Goal: Task Accomplishment & Management: Complete application form

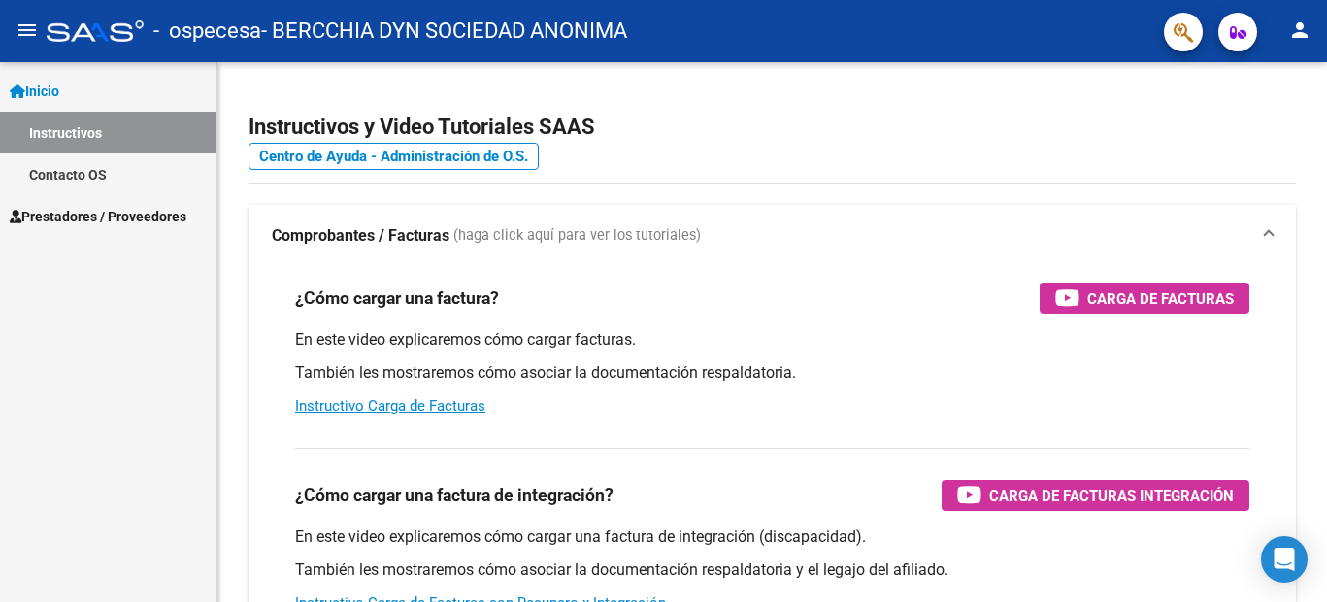
click at [22, 28] on mat-icon "menu" at bounding box center [27, 29] width 23 height 23
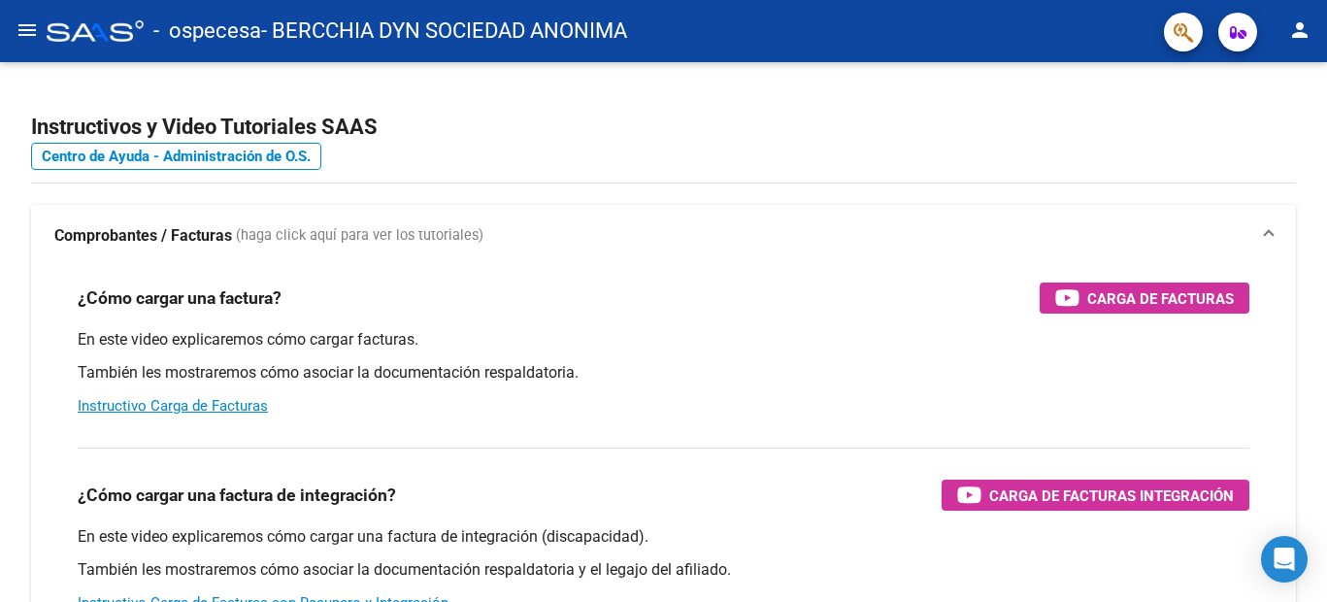
click at [22, 28] on mat-icon "menu" at bounding box center [27, 29] width 23 height 23
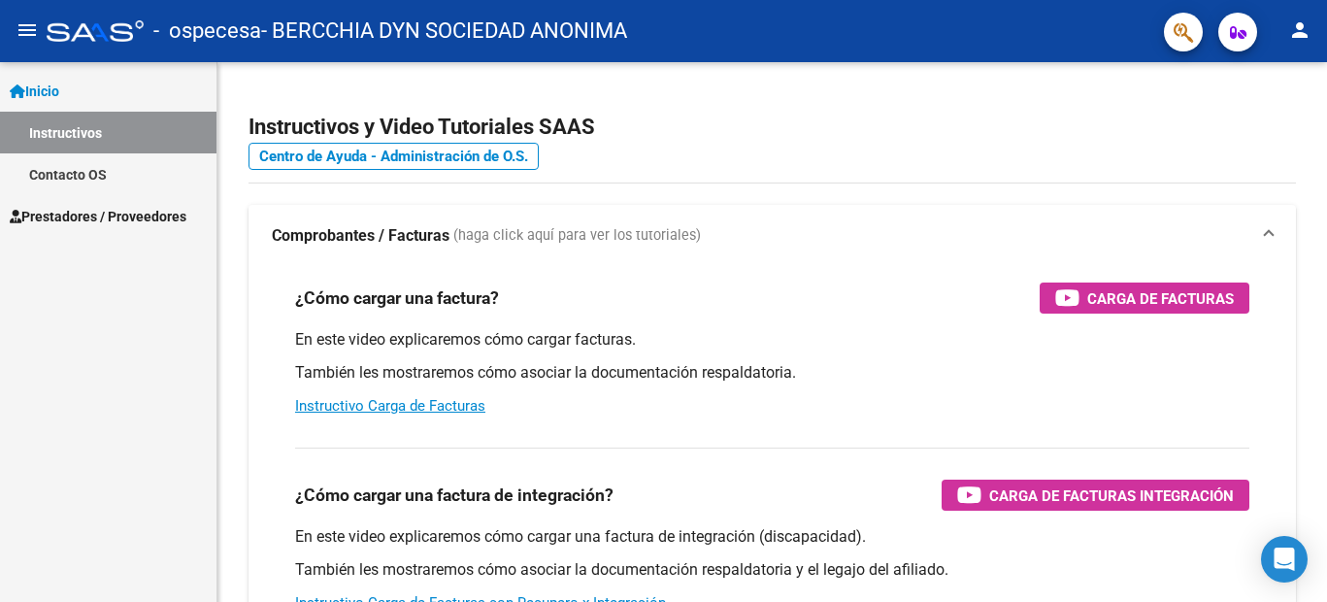
click at [77, 220] on span "Prestadores / Proveedores" at bounding box center [98, 216] width 177 height 21
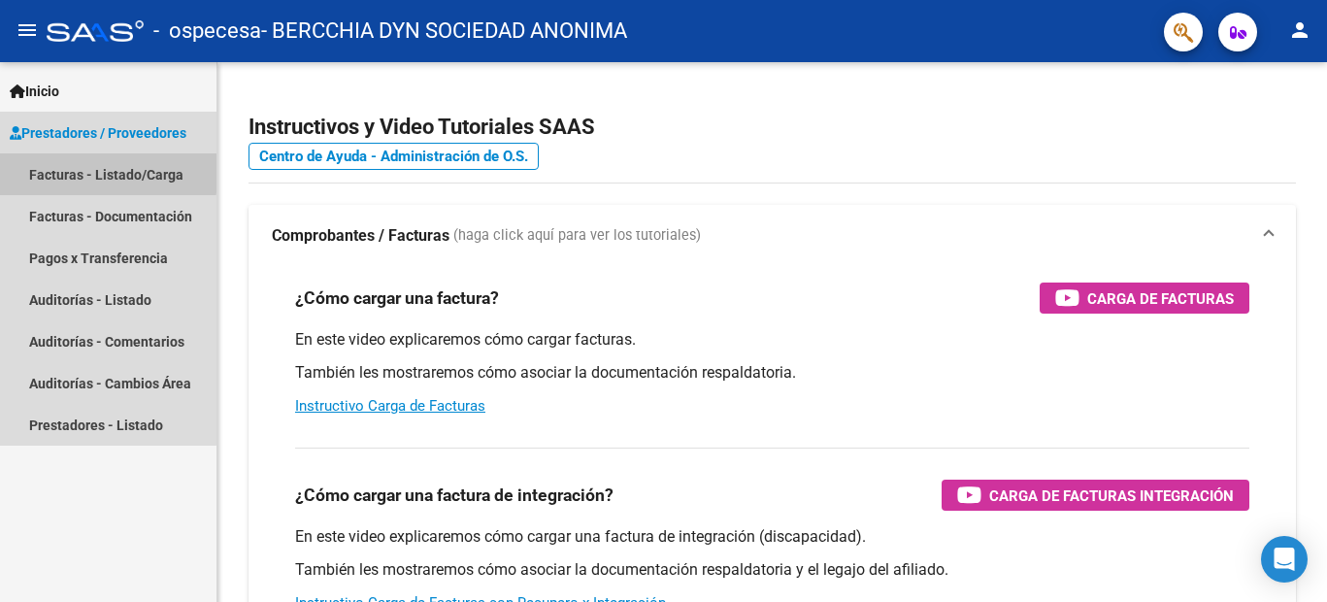
click at [103, 172] on link "Facturas - Listado/Carga" at bounding box center [108, 174] width 216 height 42
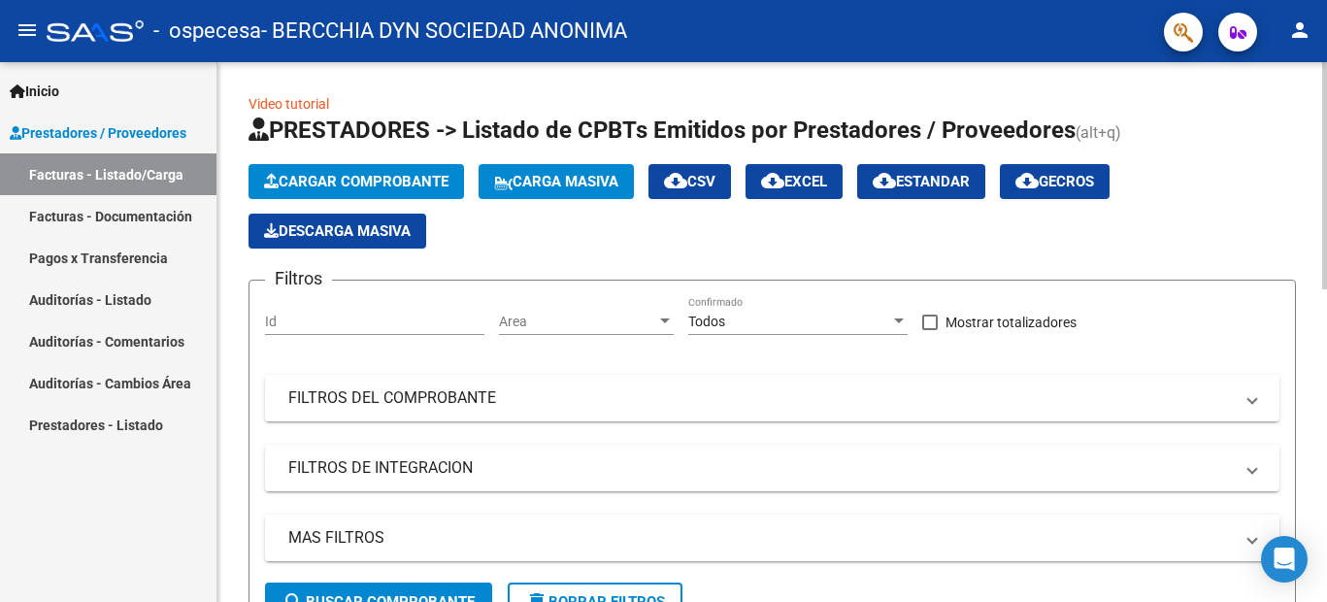
click at [343, 182] on span "Cargar Comprobante" at bounding box center [356, 181] width 184 height 17
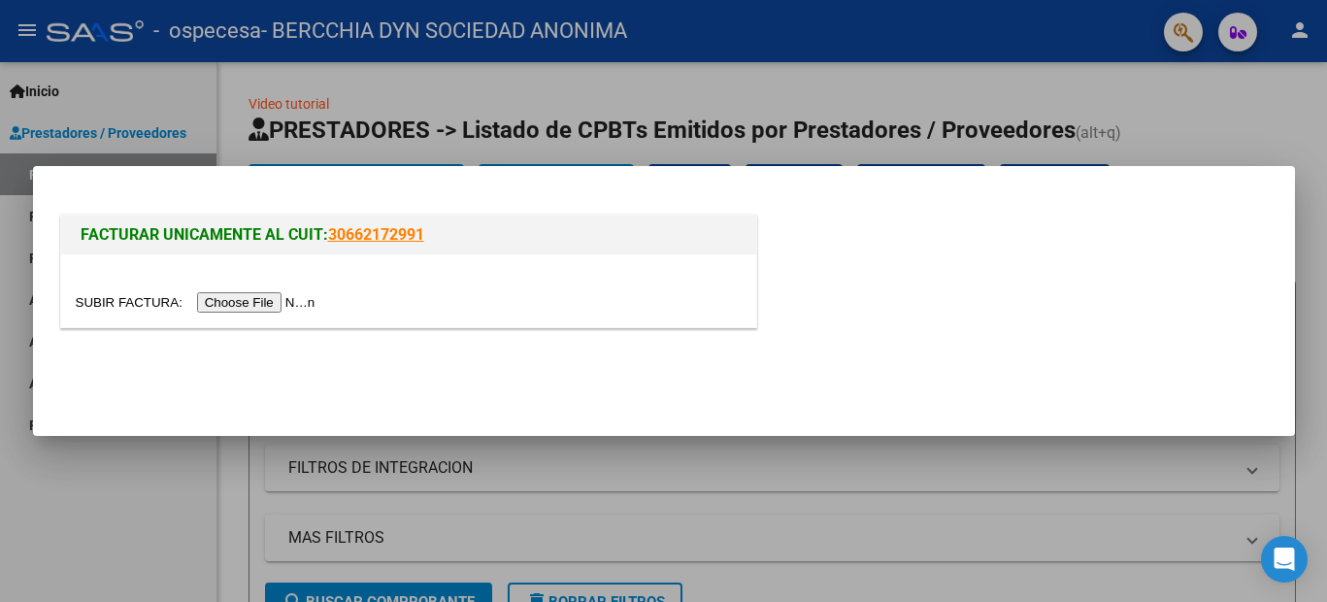
click at [277, 293] on input "file" at bounding box center [199, 302] width 246 height 20
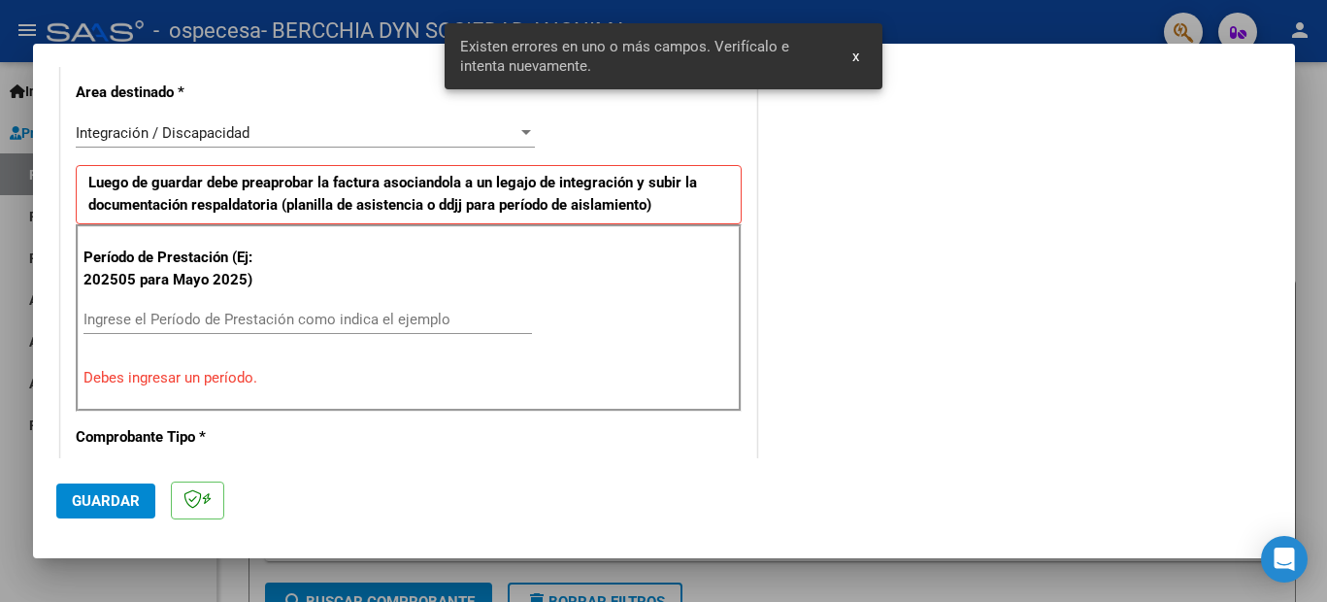
scroll to position [479, 0]
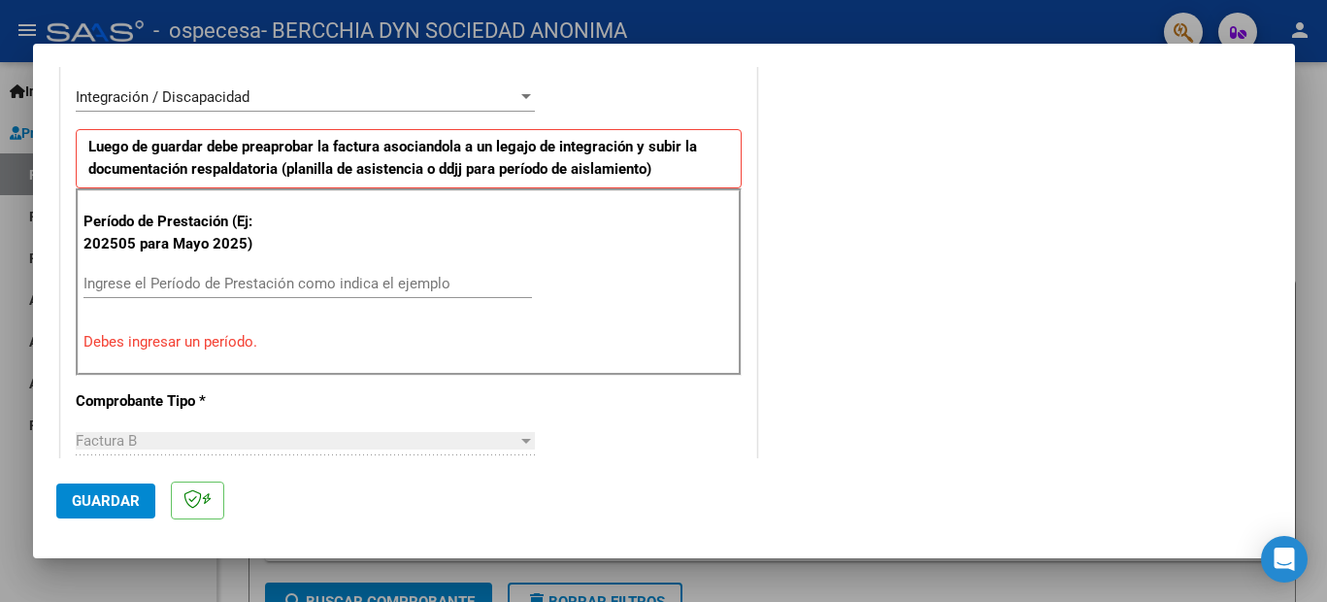
click at [200, 273] on div "Ingrese el Período de Prestación como indica el ejemplo" at bounding box center [307, 283] width 448 height 29
click at [221, 288] on input "Ingrese el Período de Prestación como indica el ejemplo" at bounding box center [307, 283] width 448 height 17
click at [208, 347] on p "Debes ingresar un período." at bounding box center [408, 342] width 650 height 22
click at [192, 275] on input "Ingrese el Período de Prestación como indica el ejemplo" at bounding box center [307, 283] width 448 height 17
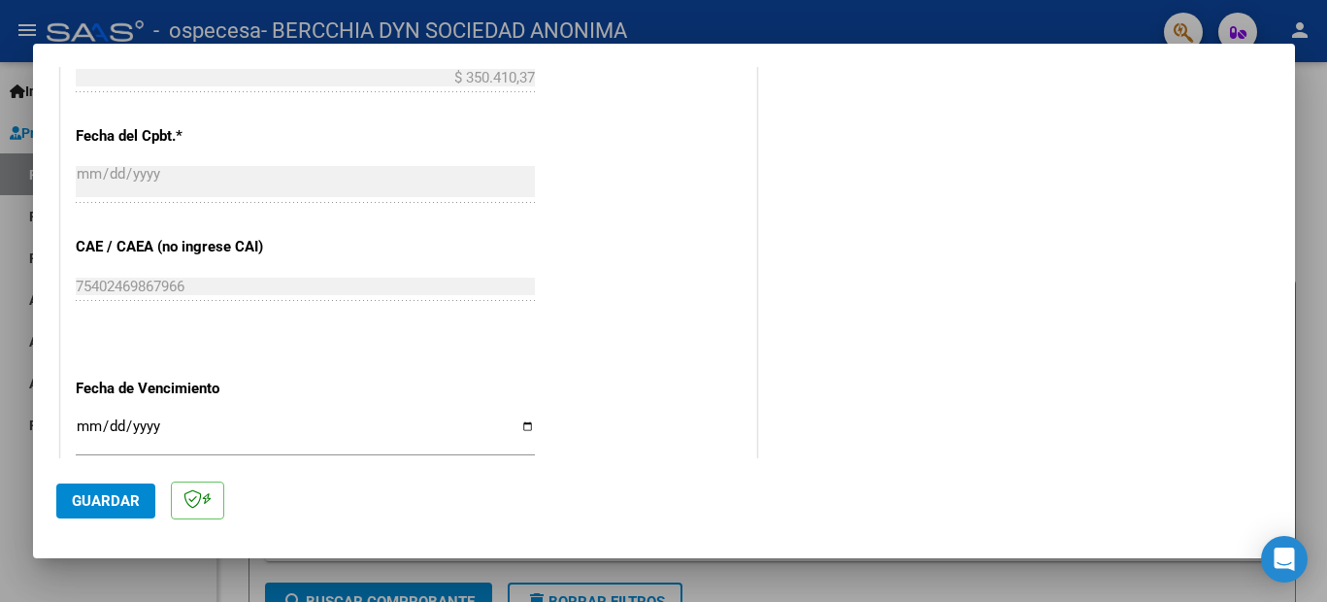
scroll to position [1207, 0]
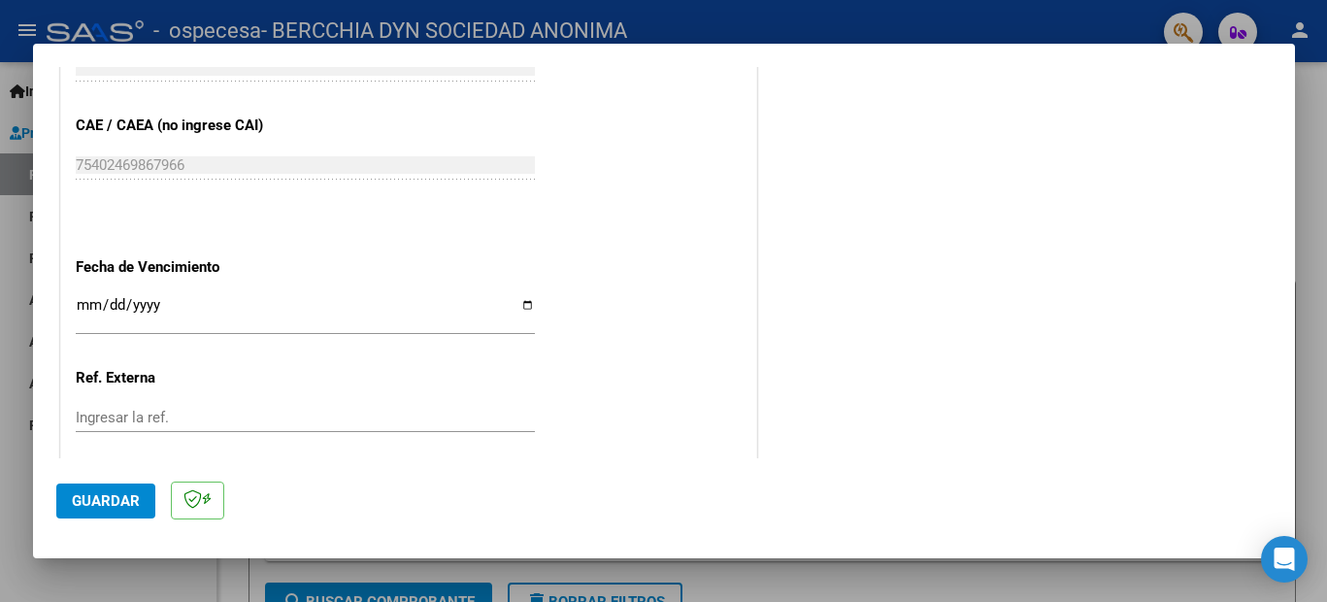
type input "202509"
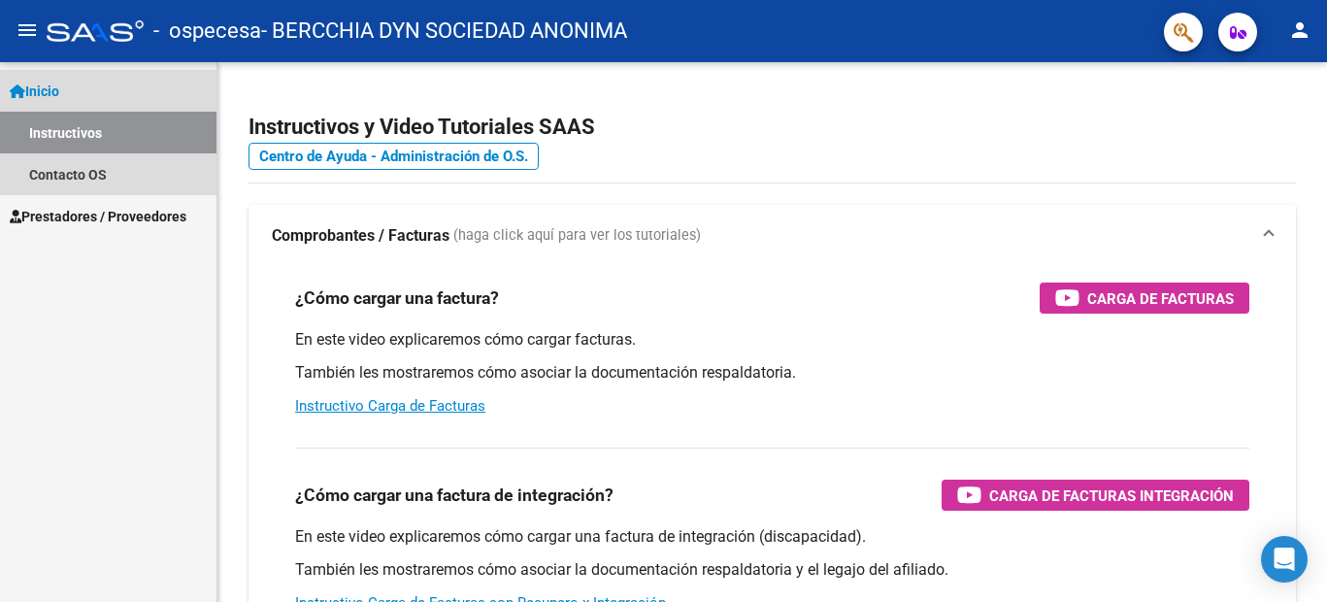
click at [73, 138] on link "Instructivos" at bounding box center [108, 133] width 216 height 42
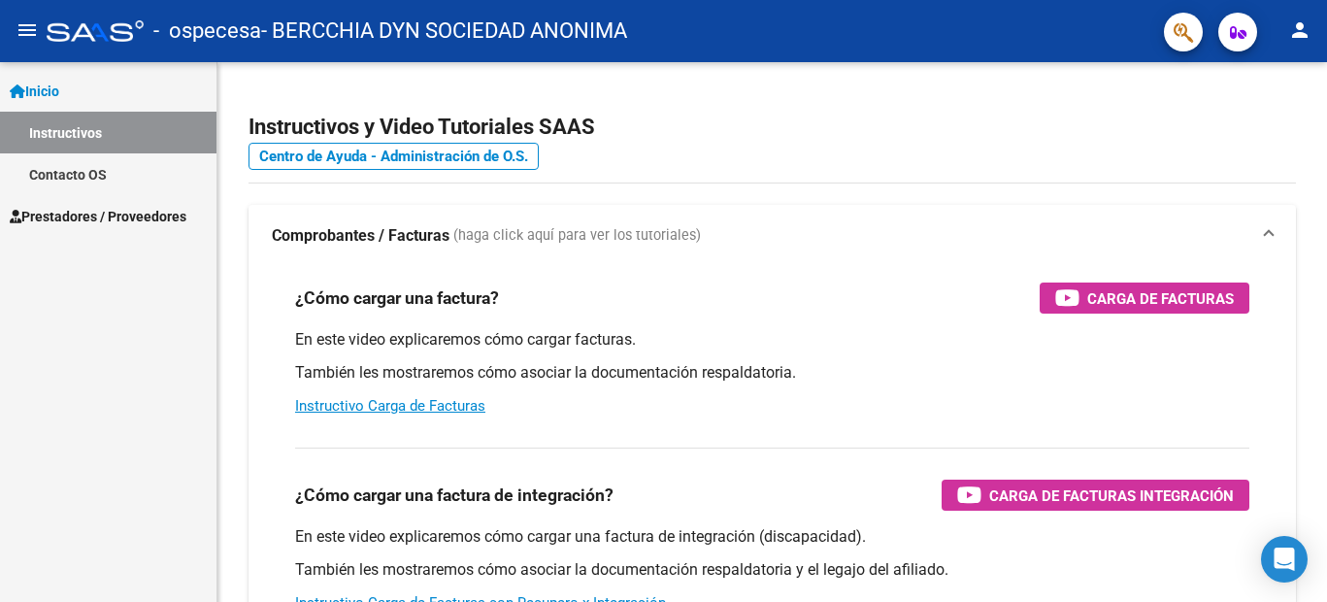
click at [81, 215] on span "Prestadores / Proveedores" at bounding box center [98, 216] width 177 height 21
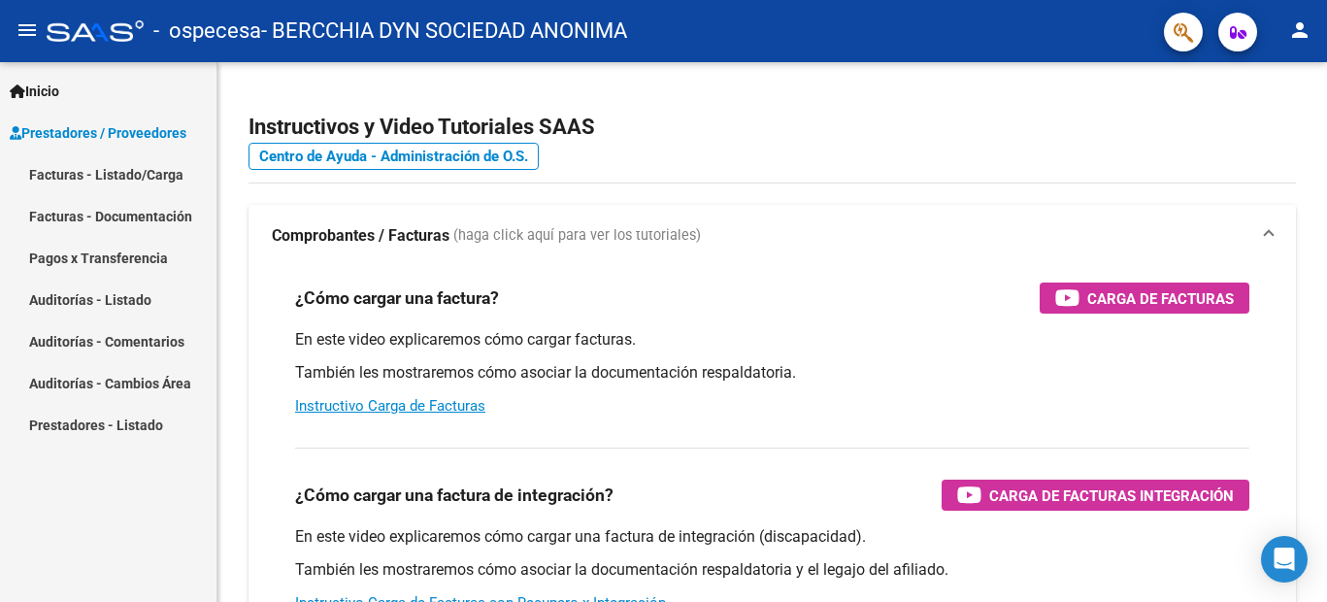
click at [130, 178] on link "Facturas - Listado/Carga" at bounding box center [108, 174] width 216 height 42
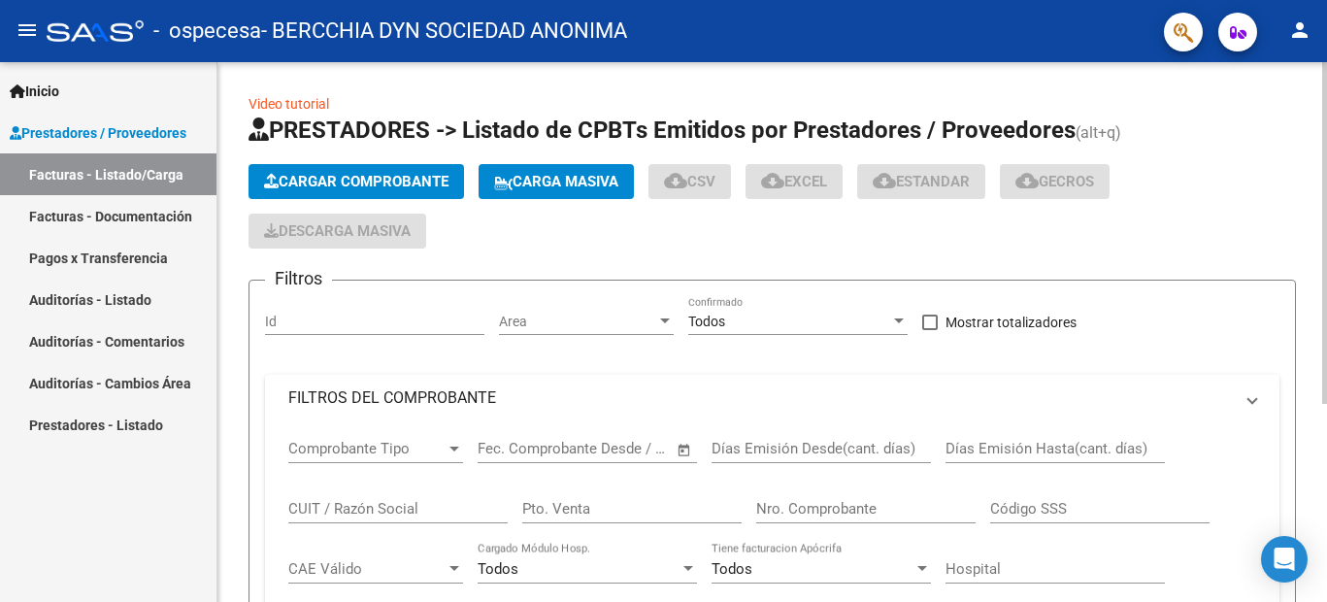
click at [385, 187] on span "Cargar Comprobante" at bounding box center [356, 181] width 184 height 17
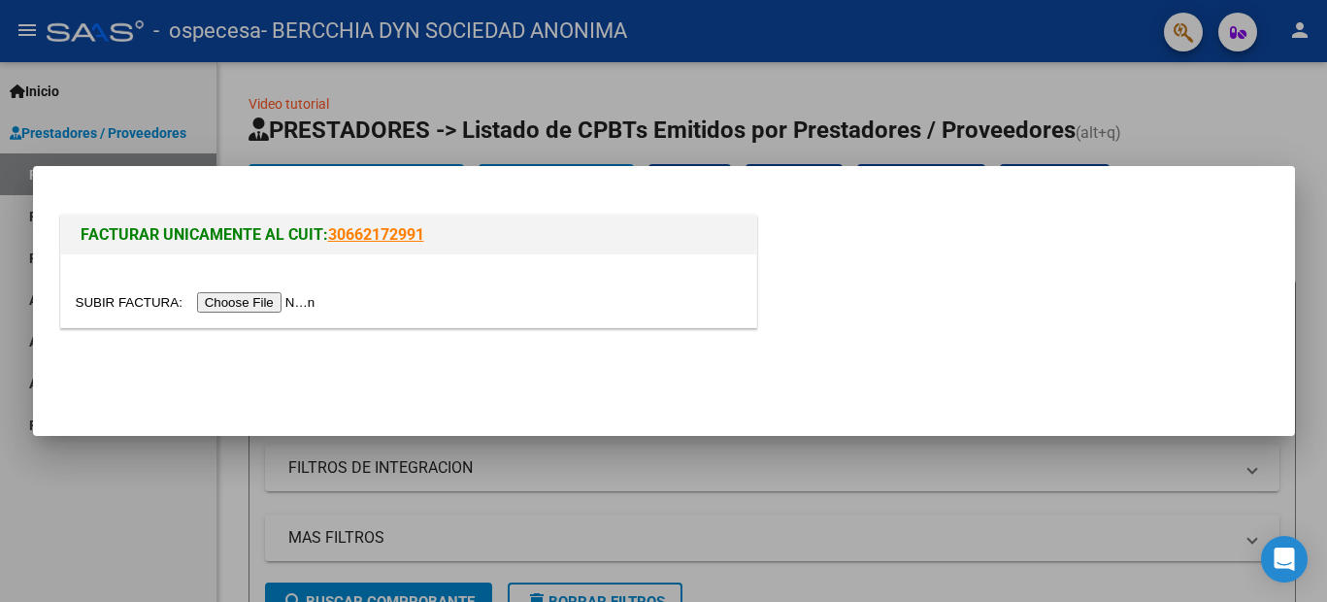
click at [246, 304] on input "file" at bounding box center [199, 302] width 246 height 20
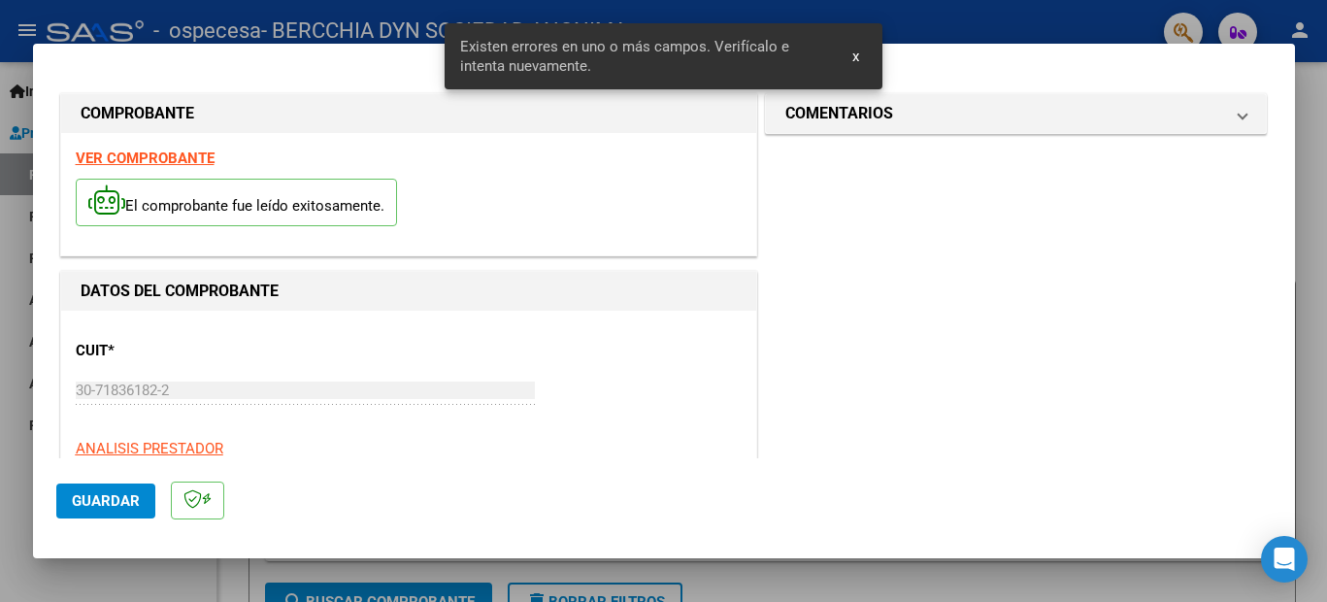
scroll to position [479, 0]
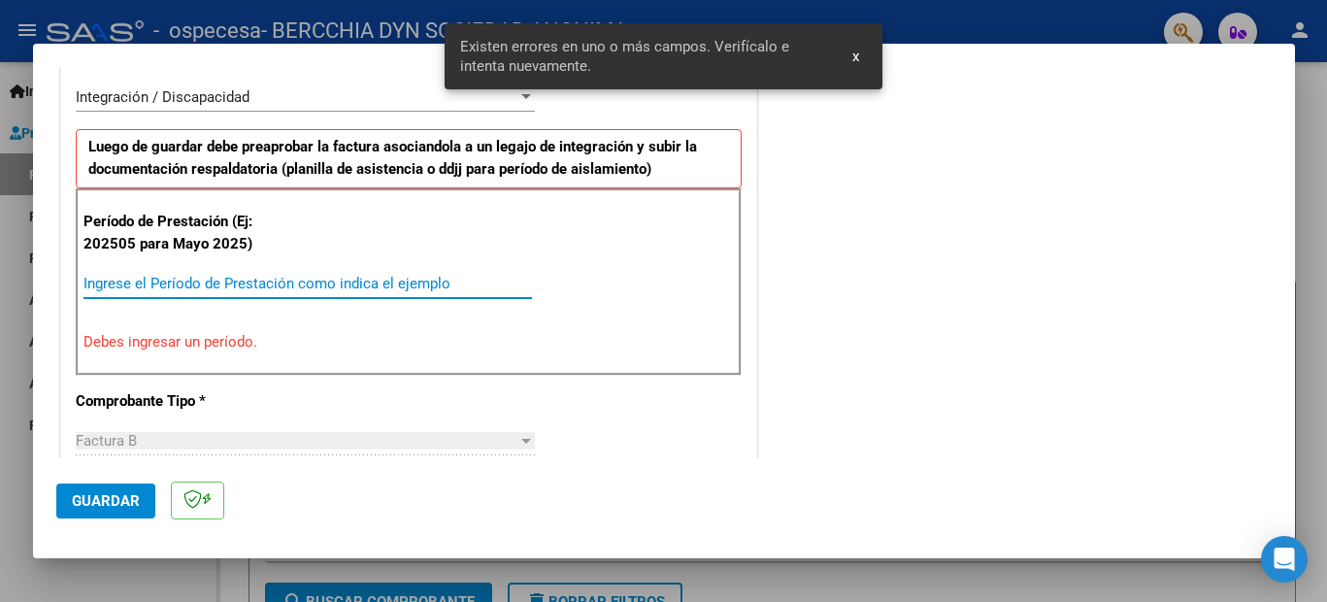
click at [182, 283] on input "Ingrese el Período de Prestación como indica el ejemplo" at bounding box center [307, 283] width 448 height 17
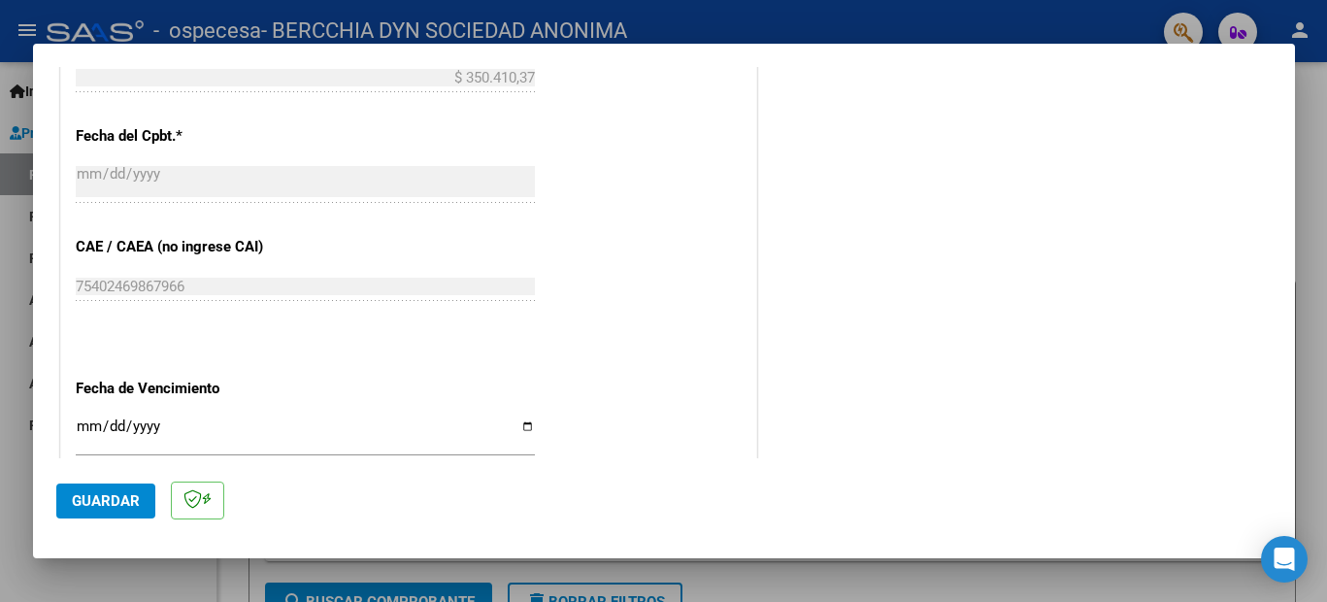
scroll to position [1207, 0]
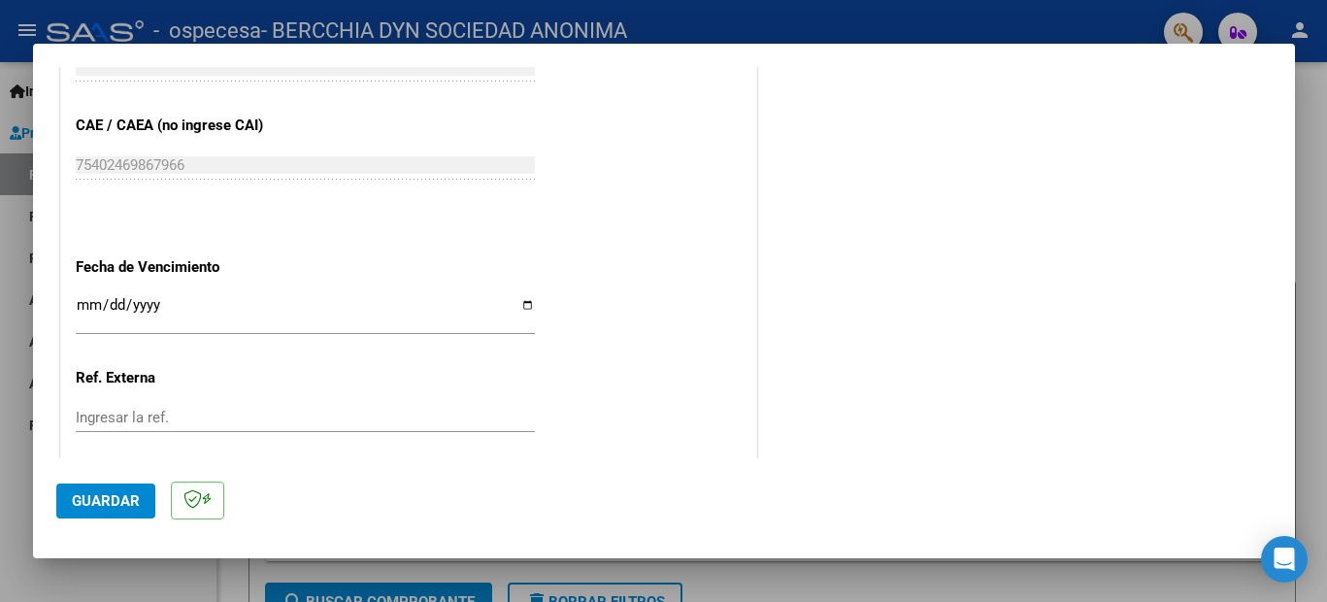
type input "202509"
click at [92, 306] on input "Ingresar la fecha" at bounding box center [305, 312] width 459 height 31
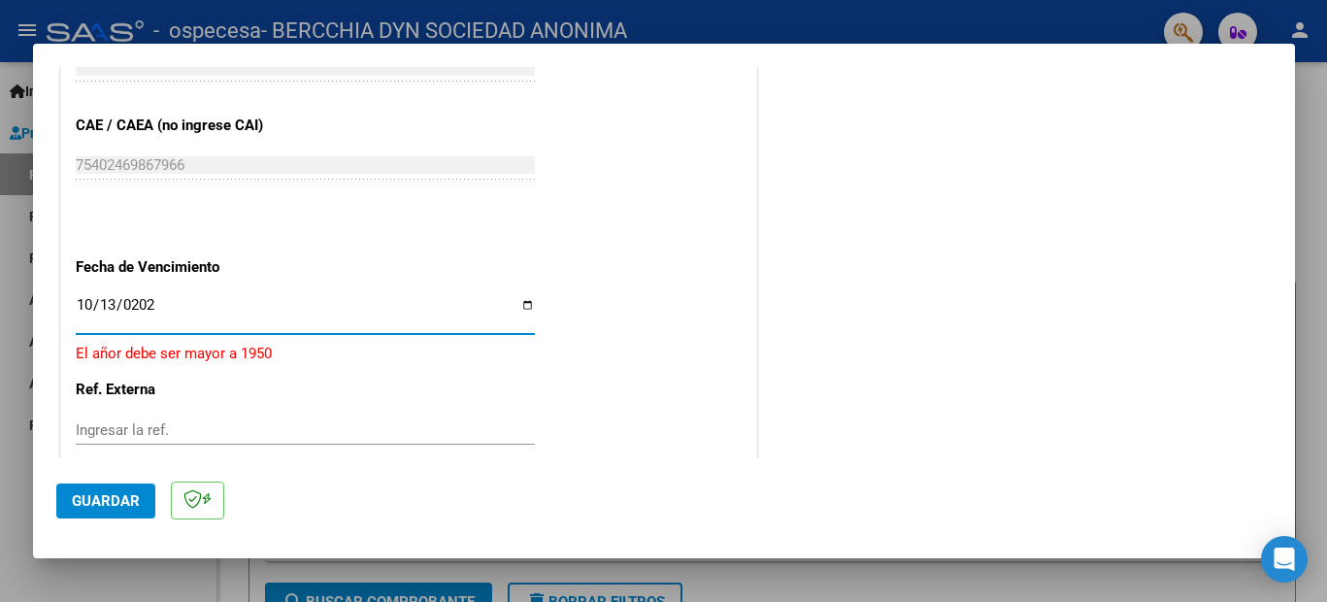
type input "2025-10-13"
click at [186, 411] on input "Ingresar la ref." at bounding box center [305, 417] width 459 height 17
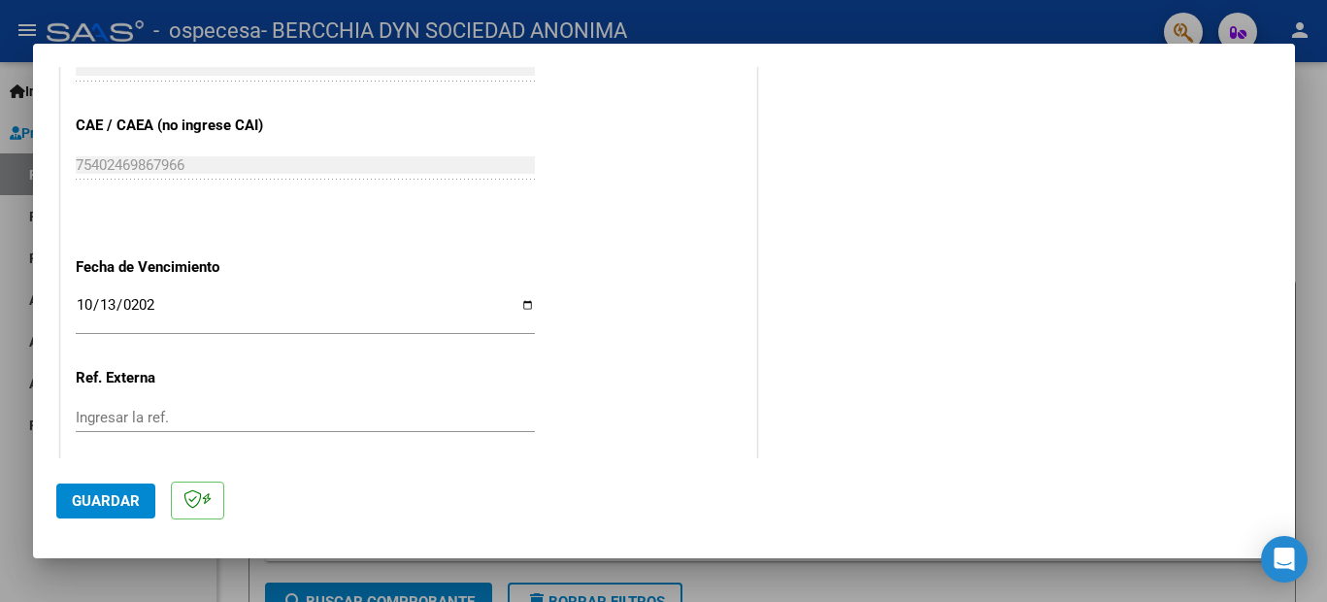
scroll to position [1317, 0]
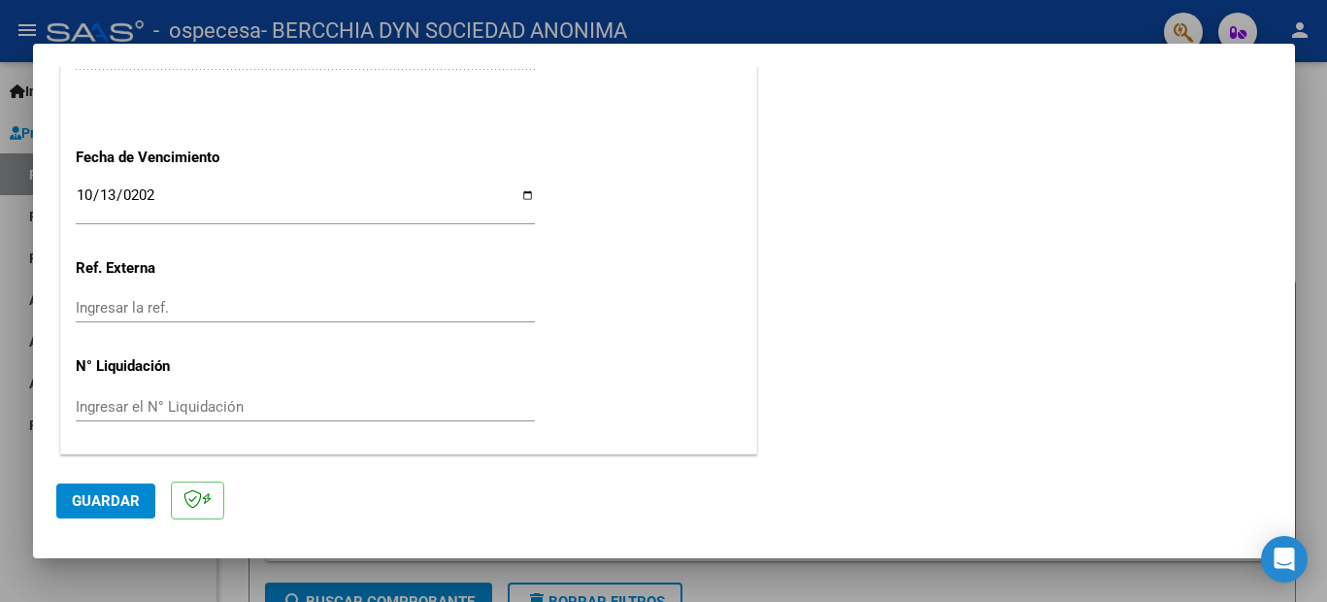
click at [92, 494] on span "Guardar" at bounding box center [106, 500] width 68 height 17
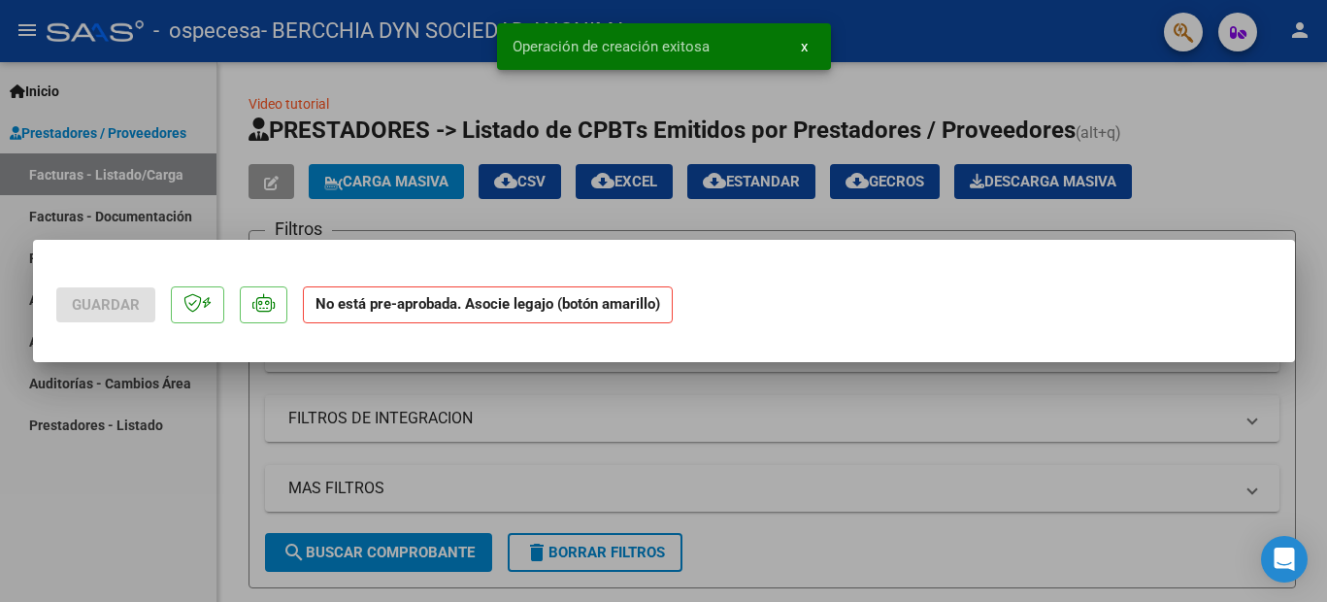
scroll to position [0, 0]
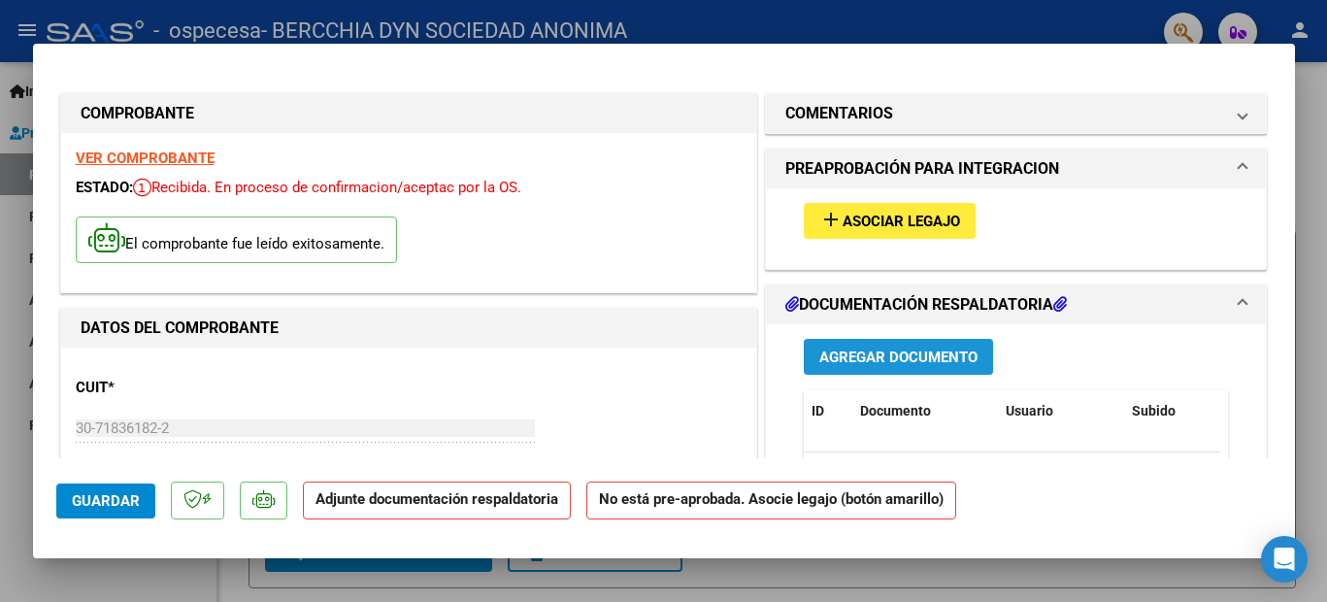
click at [910, 353] on span "Agregar Documento" at bounding box center [898, 356] width 158 height 17
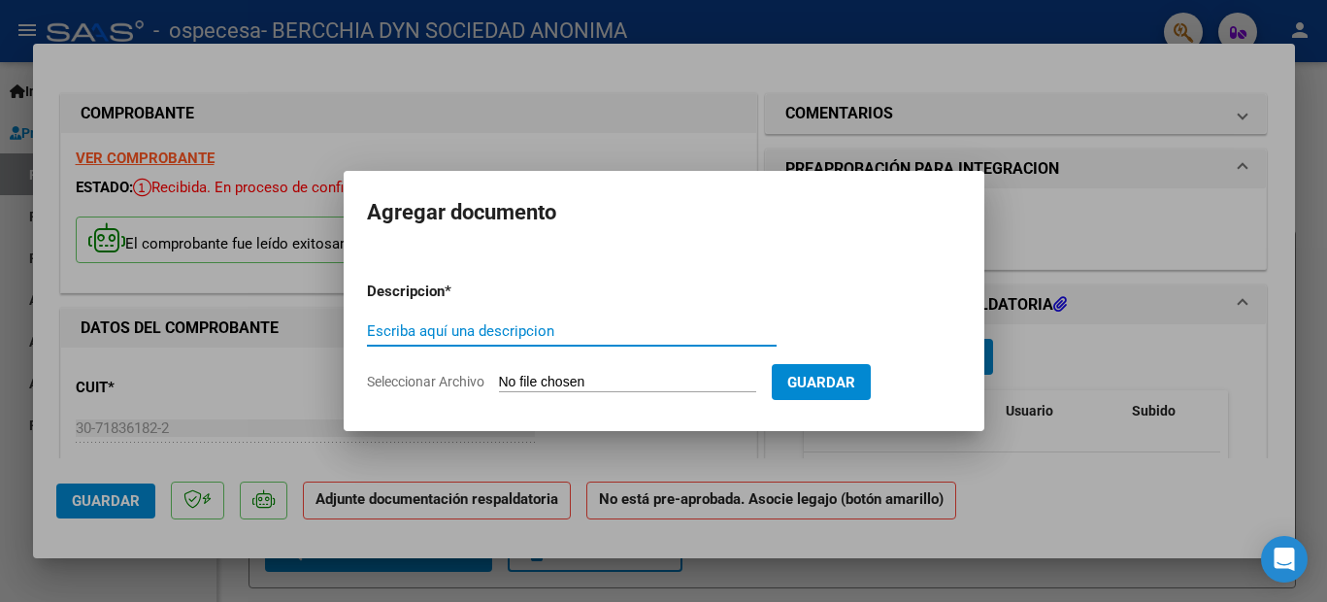
click at [547, 330] on input "Escriba aquí una descripcion" at bounding box center [572, 330] width 410 height 17
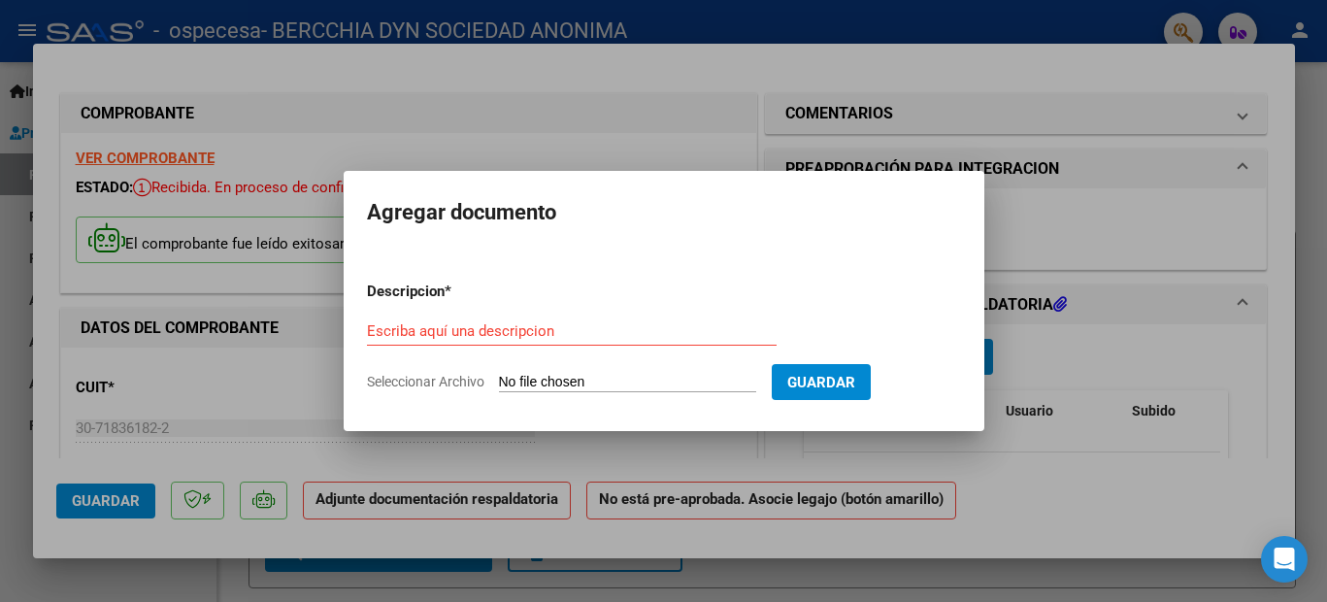
click at [652, 377] on input "Seleccionar Archivo" at bounding box center [627, 383] width 257 height 18
type input "C:\fakepath\FC GUILLEN SEPT - OBRA SOCIAL DEL PERSONAL DE LA CERAMICA-Factura B…"
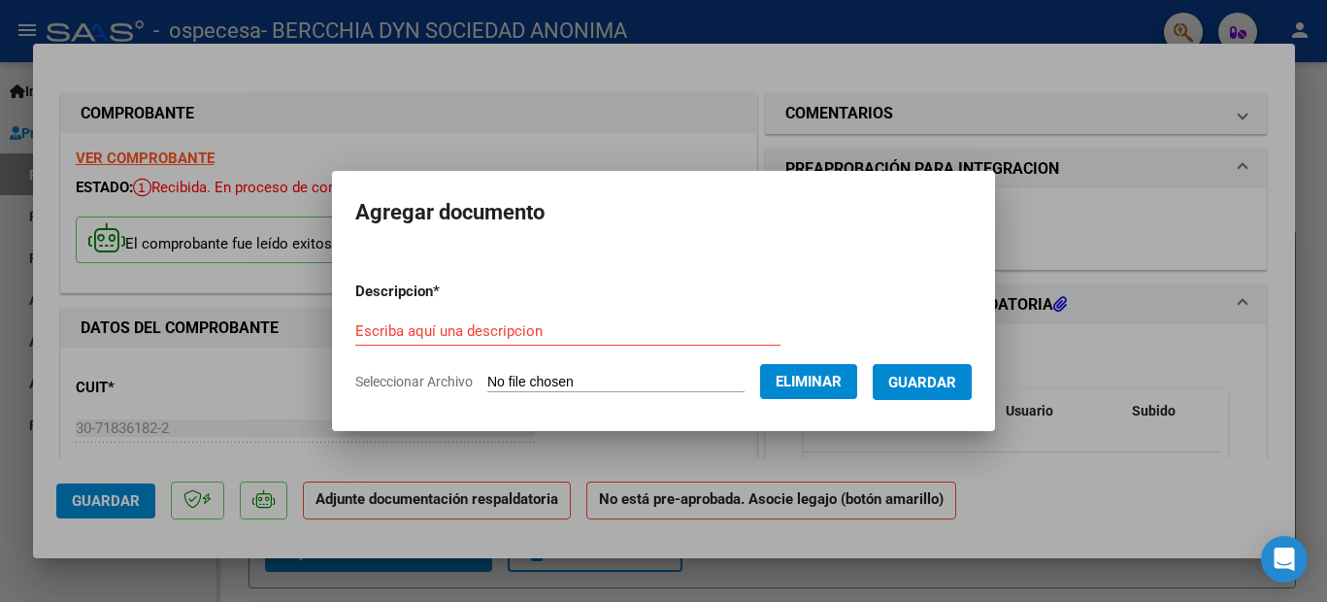
click at [462, 326] on input "Escriba aquí una descripcion" at bounding box center [567, 330] width 425 height 17
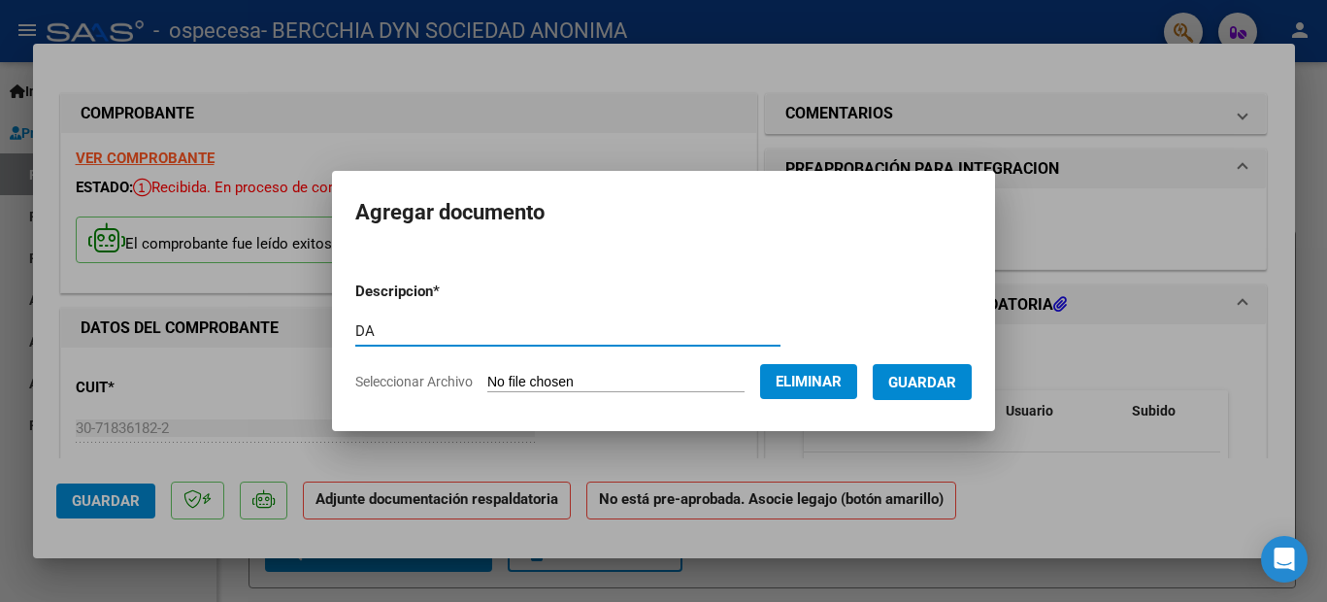
type input "D"
type input "FACTURA"
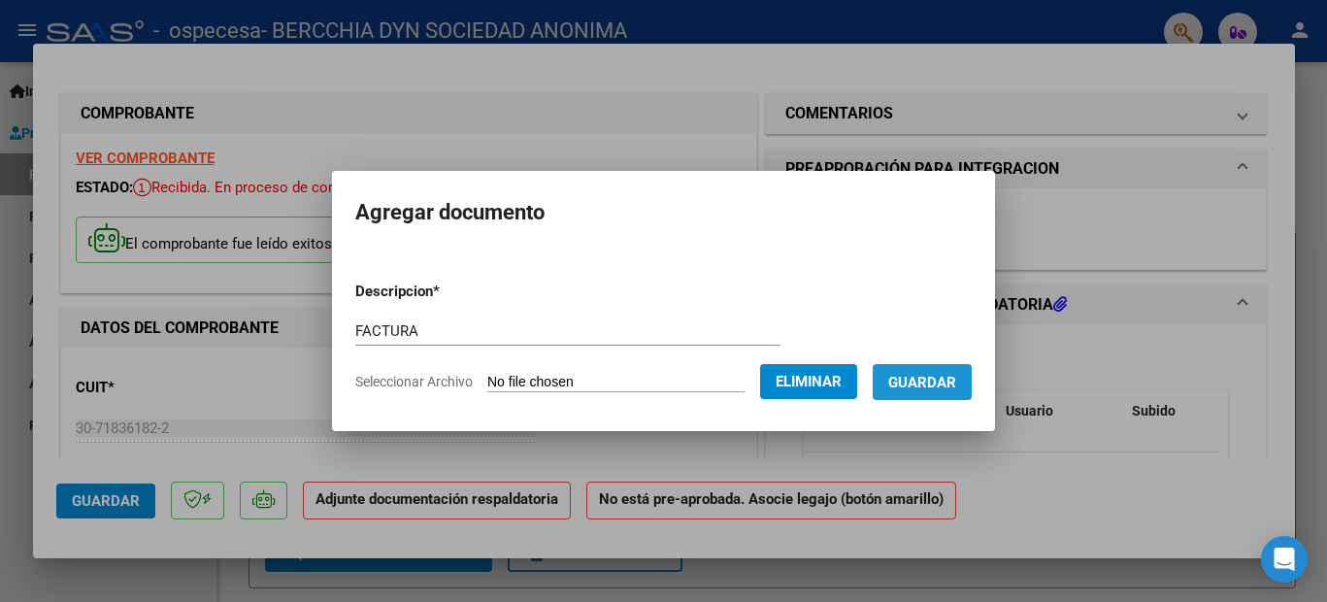
click at [941, 383] on span "Guardar" at bounding box center [922, 382] width 68 height 17
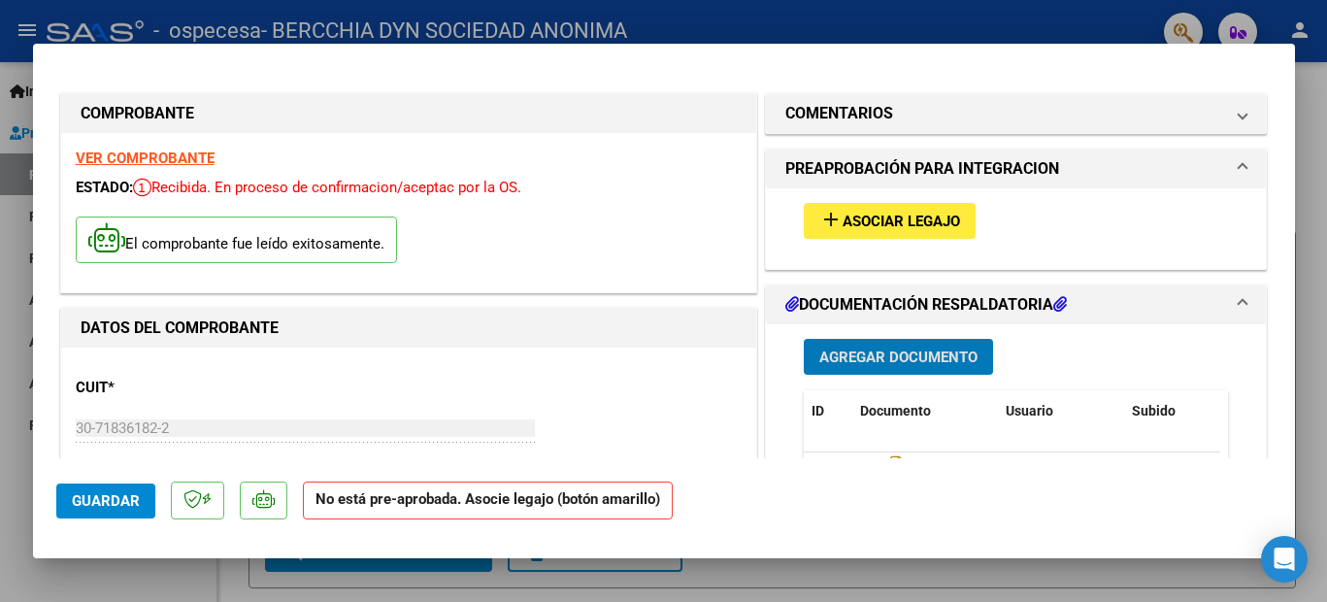
click at [914, 347] on span "Agregar Documento" at bounding box center [898, 355] width 158 height 17
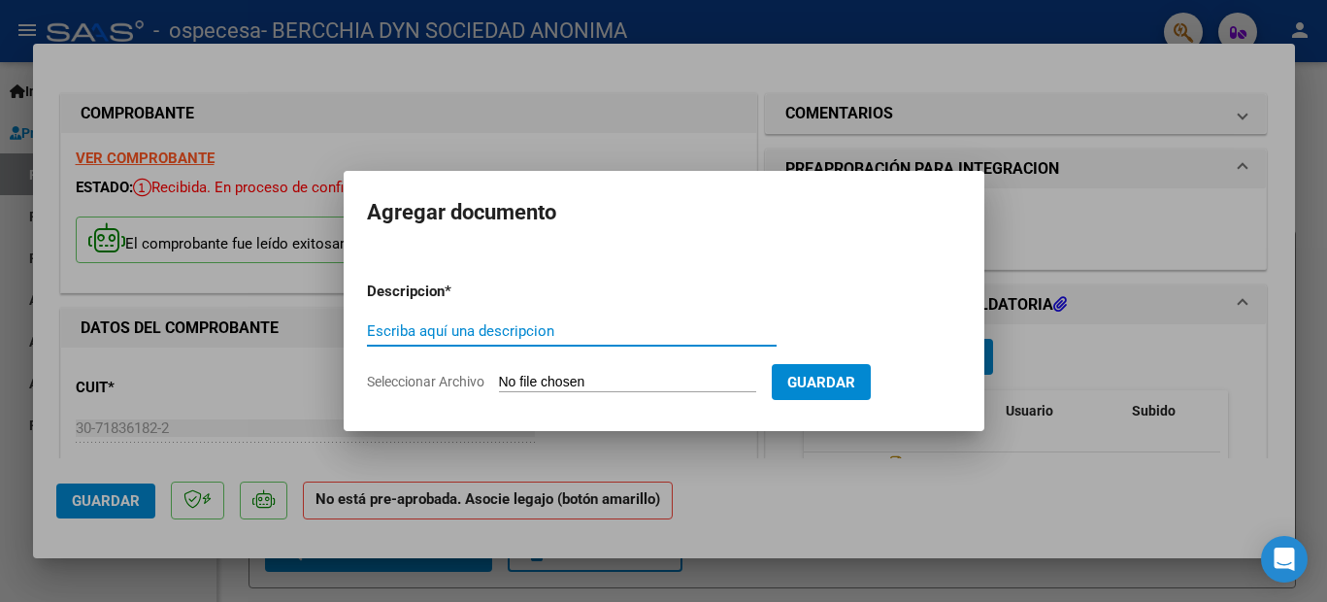
click at [550, 380] on input "Seleccionar Archivo" at bounding box center [627, 383] width 257 height 18
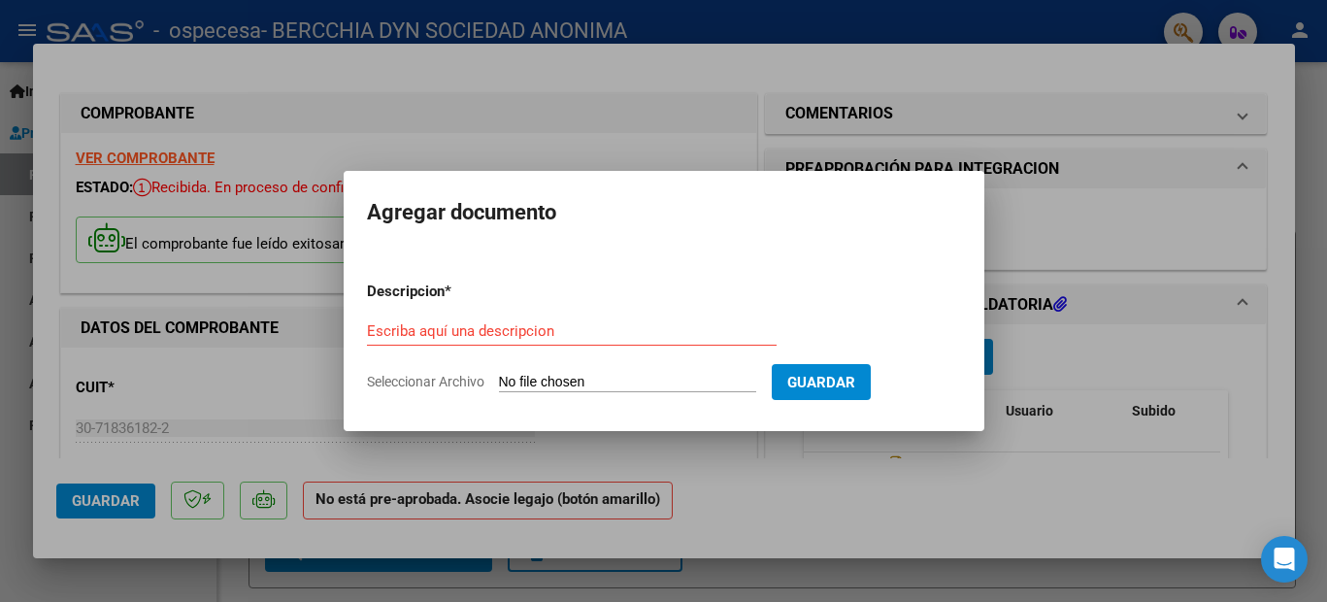
type input "C:\fakepath\PLANILLA ASISTENCIA TERAPIAS -SEPTIEMBRE.pdf"
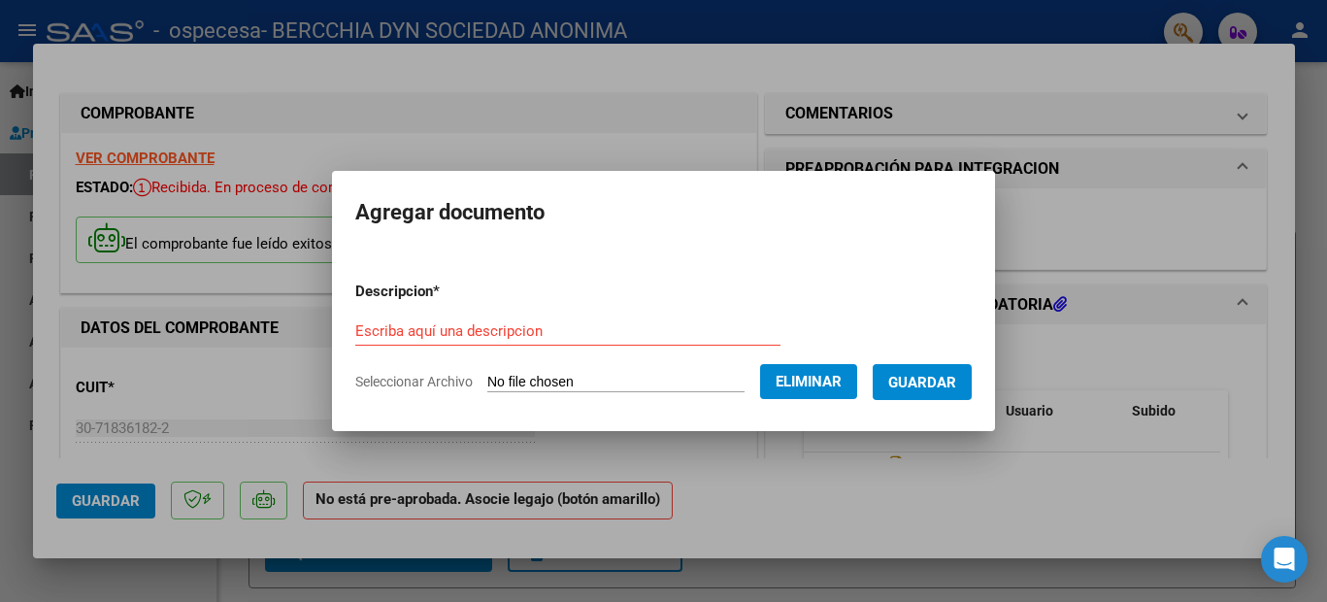
click at [427, 317] on div "Escriba aquí una descripcion" at bounding box center [567, 330] width 425 height 29
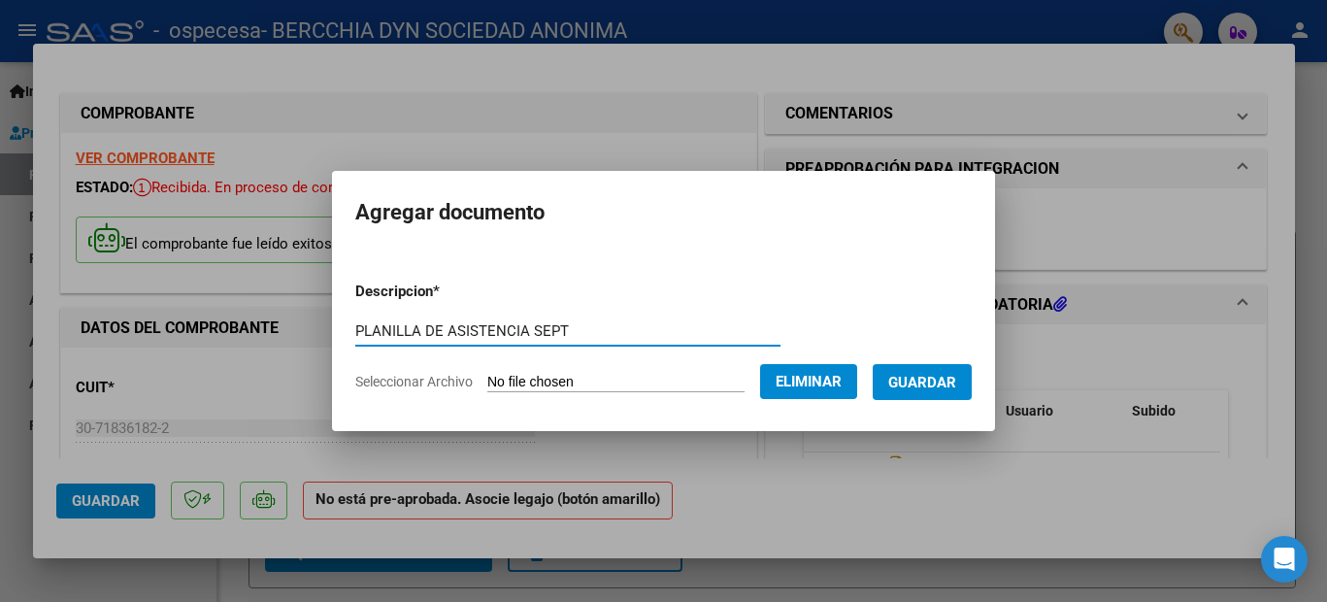
type input "PLANILLA DE ASISTENCIA SEPT"
click at [956, 382] on span "Guardar" at bounding box center [922, 382] width 68 height 17
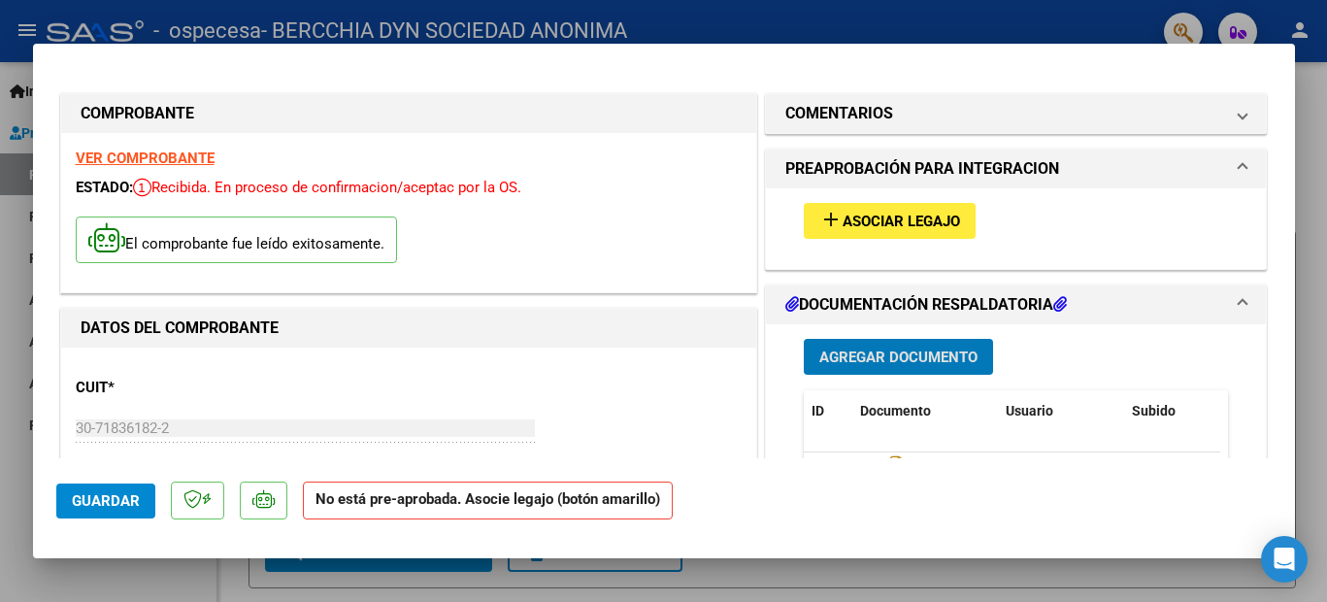
scroll to position [243, 0]
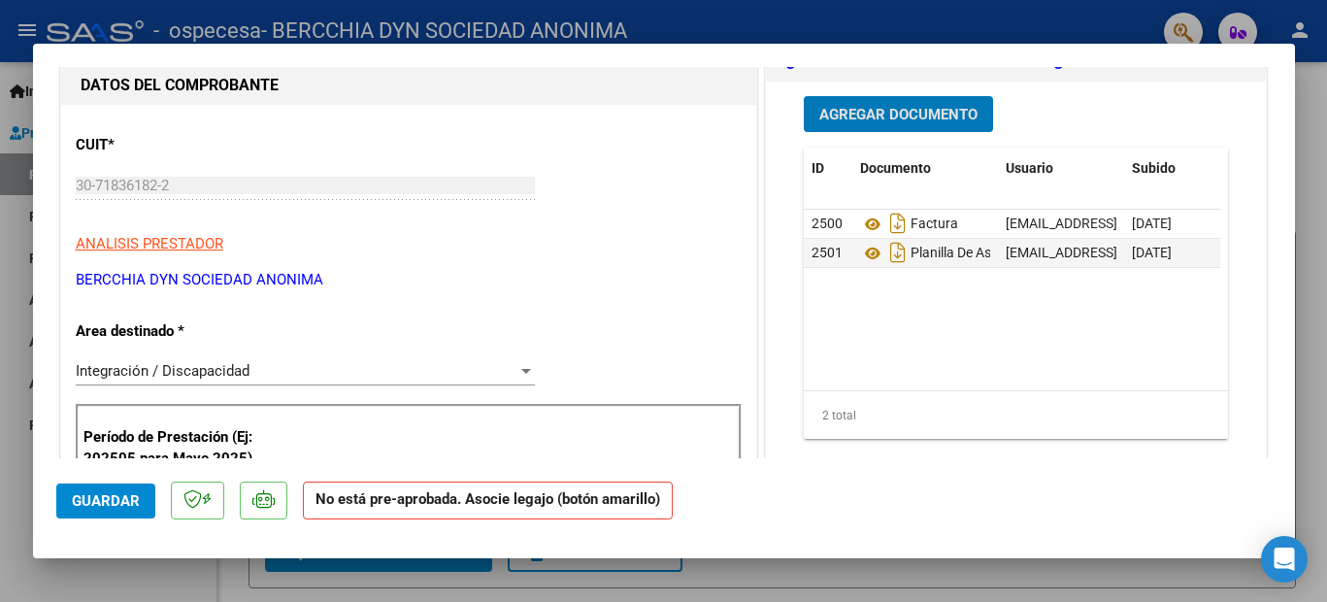
click at [93, 504] on span "Guardar" at bounding box center [106, 500] width 68 height 17
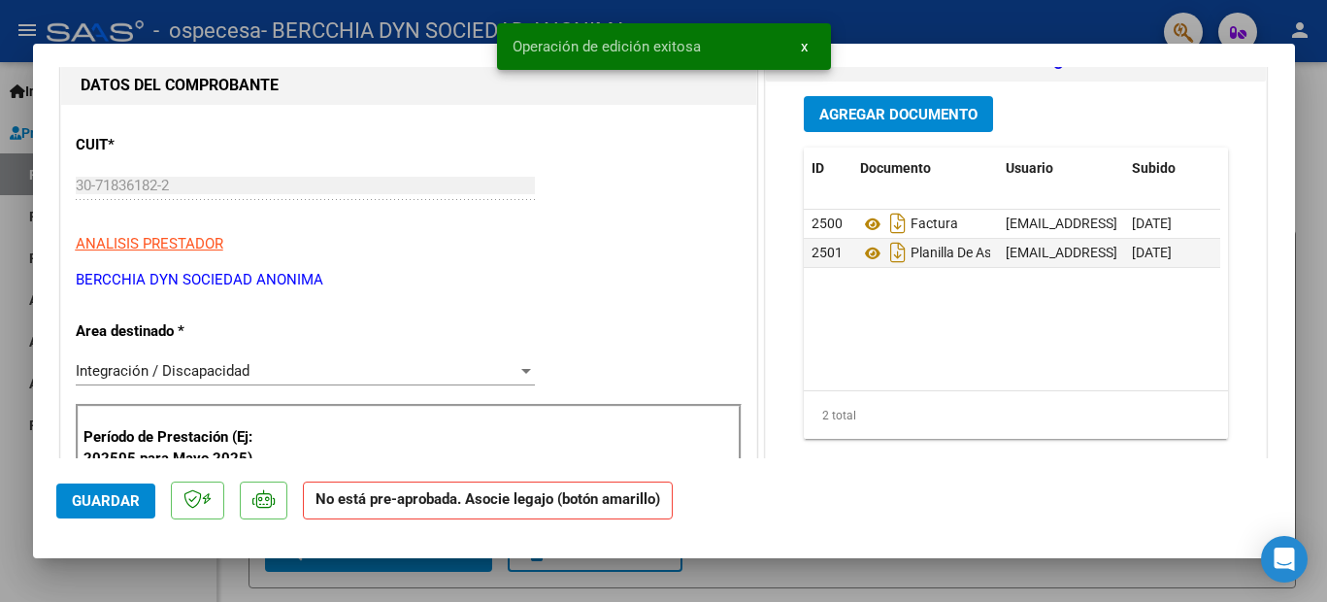
click at [98, 498] on span "Guardar" at bounding box center [106, 500] width 68 height 17
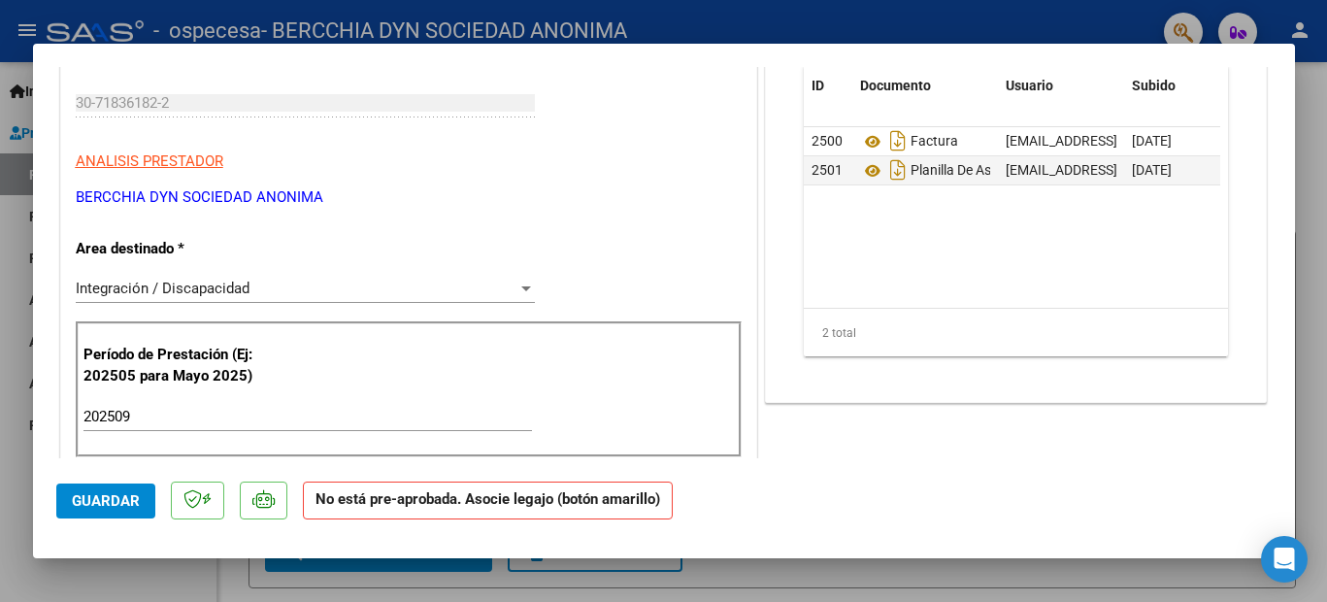
scroll to position [0, 0]
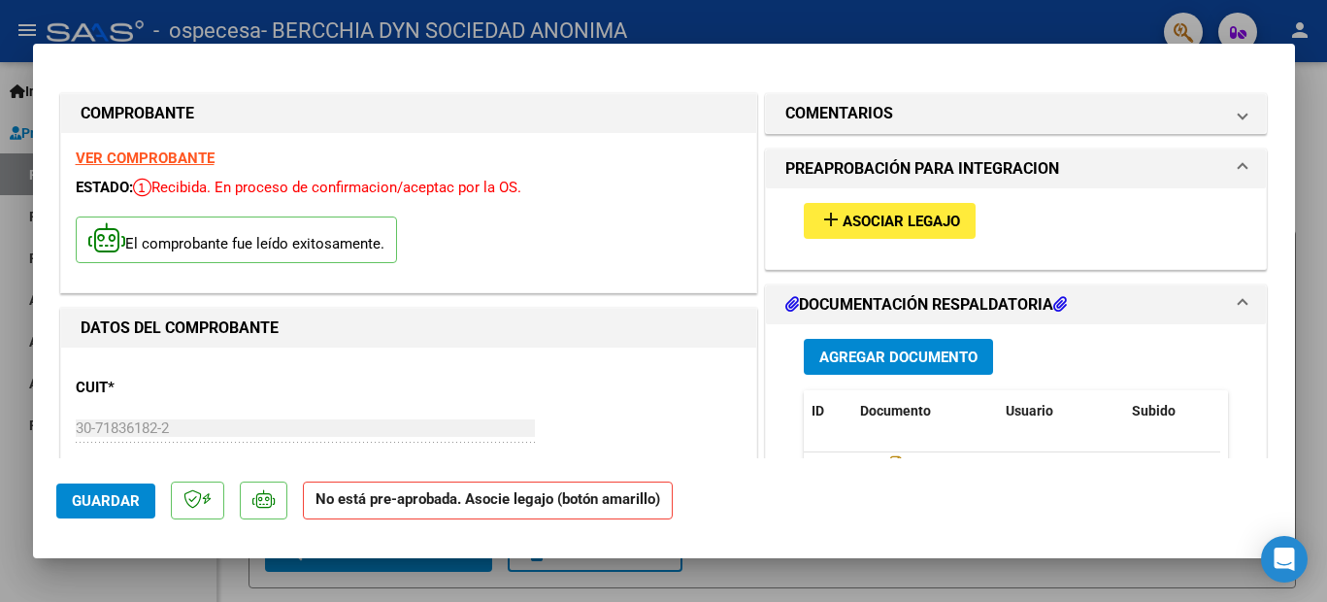
click at [123, 164] on strong "VER COMPROBANTE" at bounding box center [145, 157] width 139 height 17
click at [889, 226] on span "Asociar Legajo" at bounding box center [900, 221] width 117 height 17
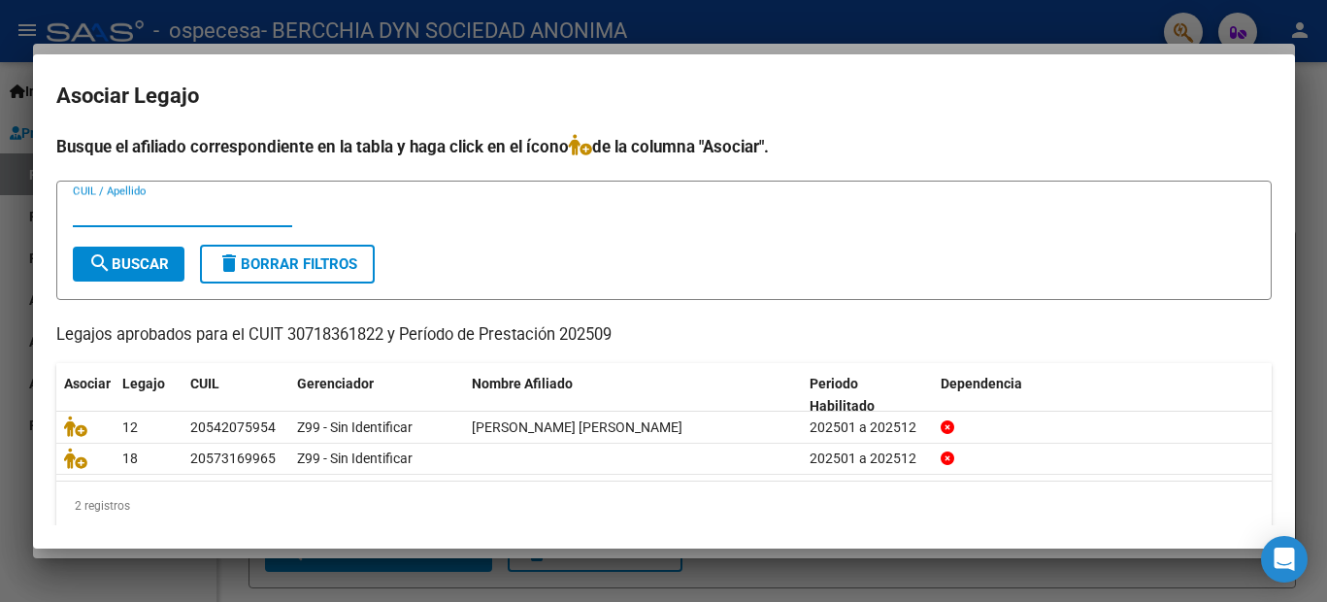
paste input "54207595"
type input "54207595"
click at [134, 260] on span "search Buscar" at bounding box center [128, 263] width 81 height 17
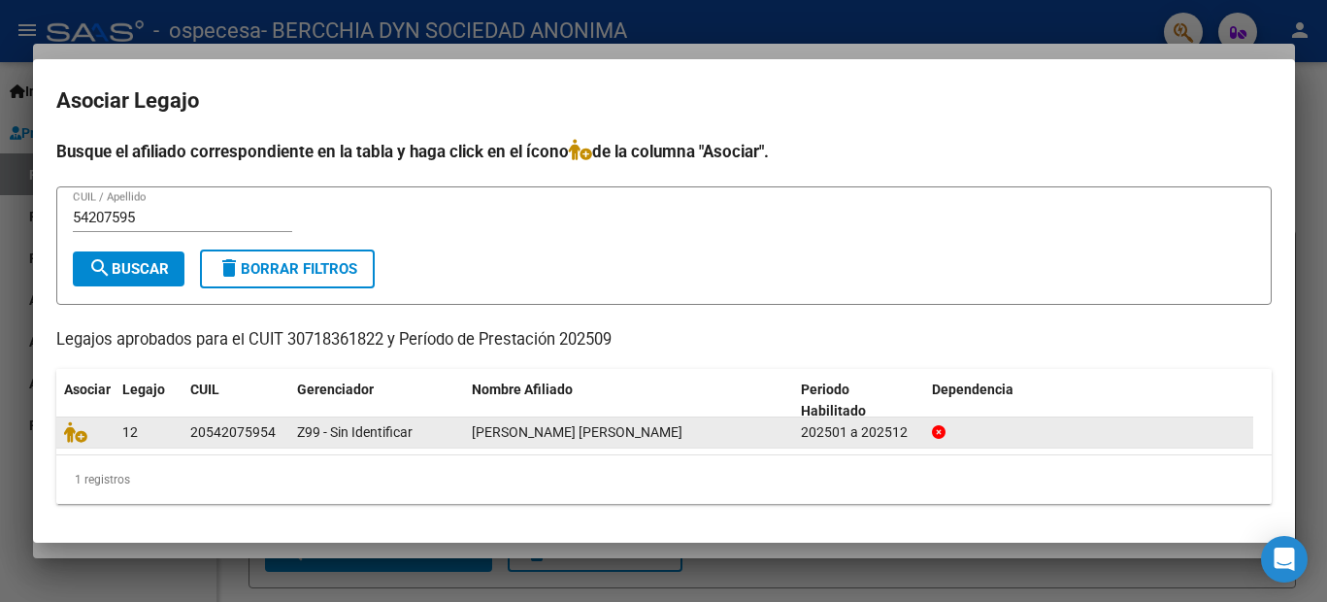
click at [199, 440] on div "20542075954" at bounding box center [232, 432] width 85 height 22
click at [207, 430] on div "20542075954" at bounding box center [232, 432] width 85 height 22
click at [76, 434] on icon at bounding box center [75, 431] width 23 height 21
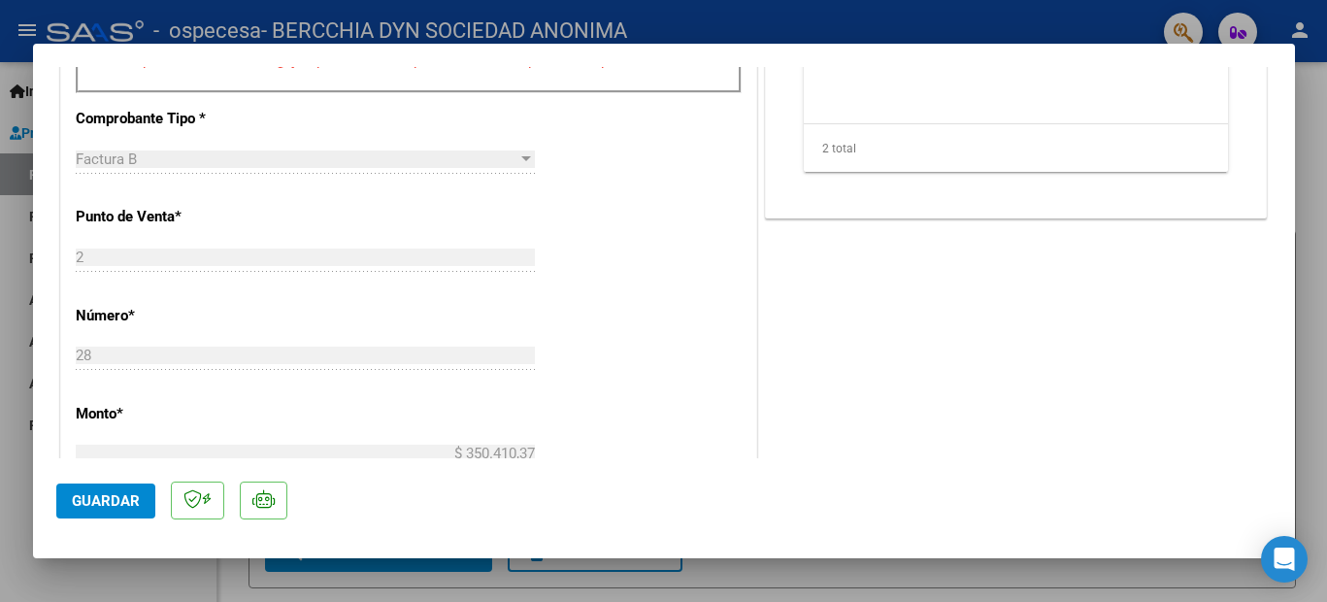
scroll to position [376, 0]
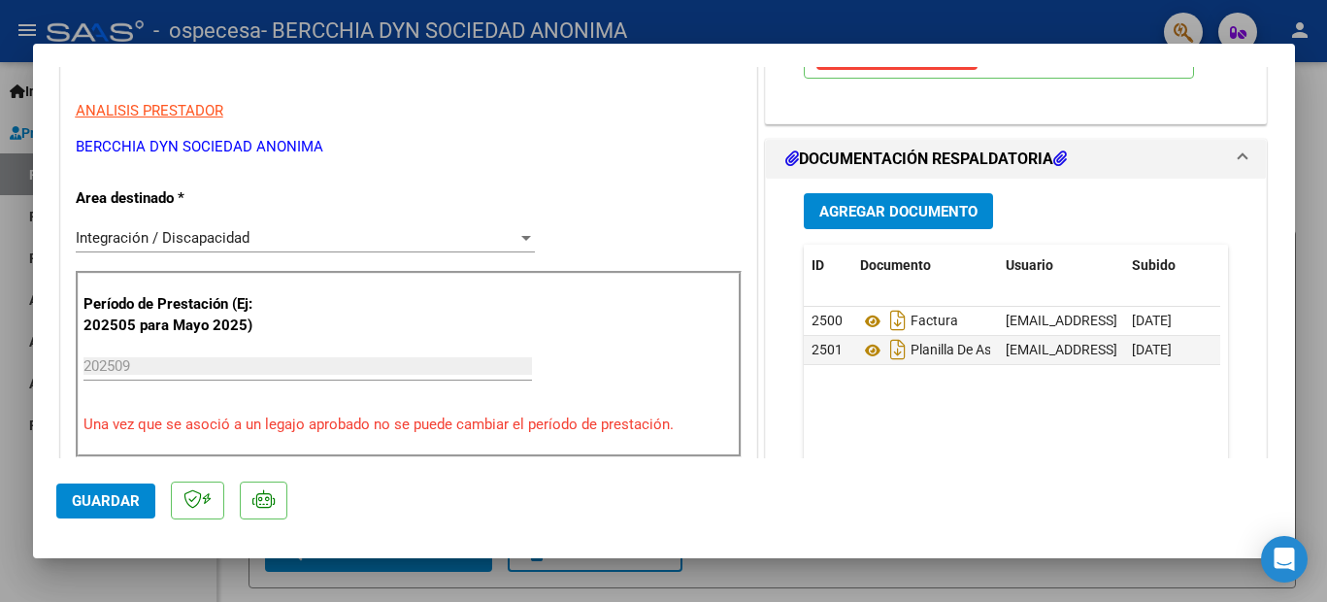
click at [115, 499] on span "Guardar" at bounding box center [106, 500] width 68 height 17
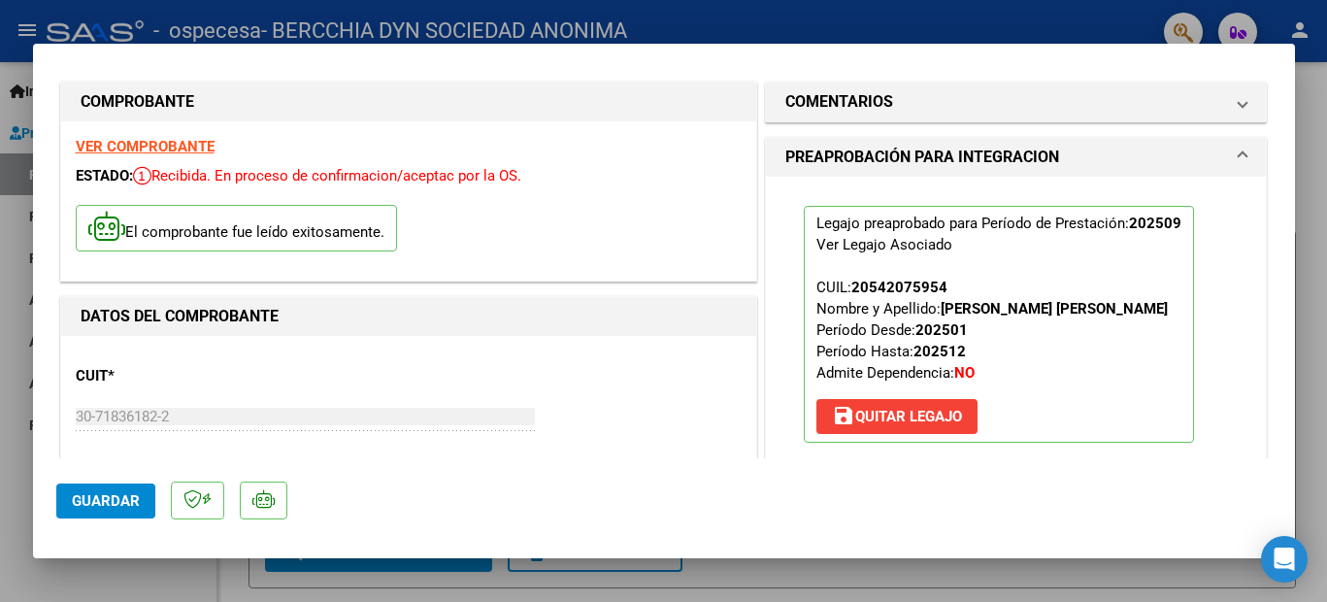
scroll to position [0, 0]
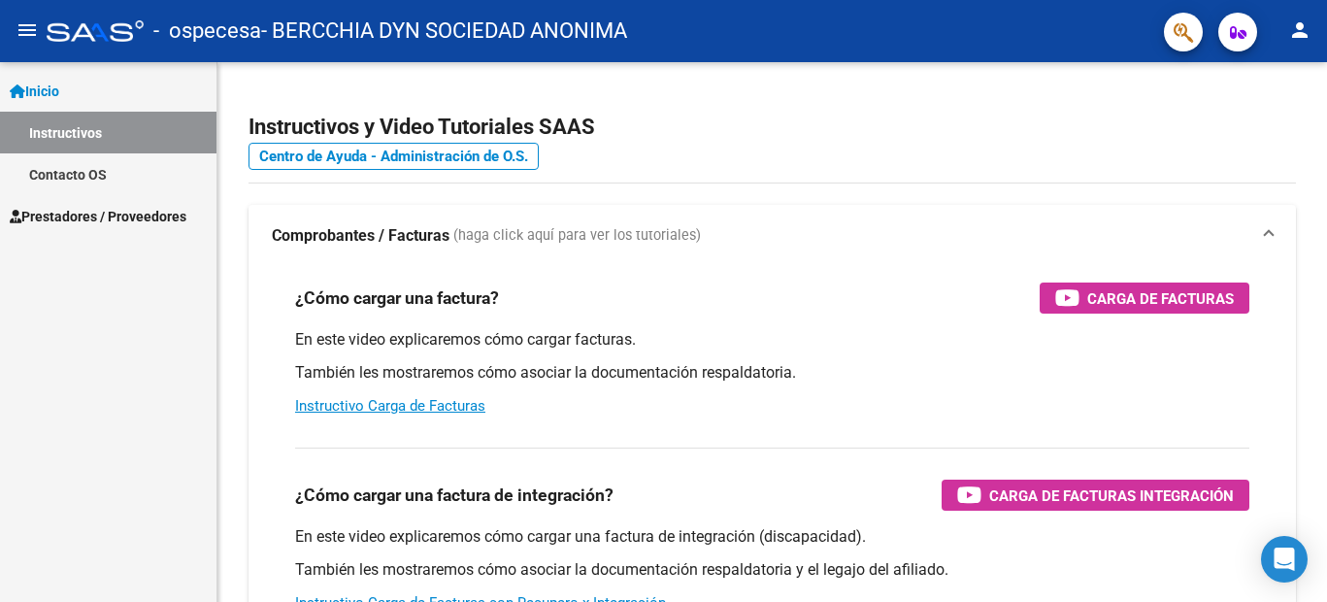
click at [76, 230] on link "Prestadores / Proveedores" at bounding box center [108, 216] width 216 height 42
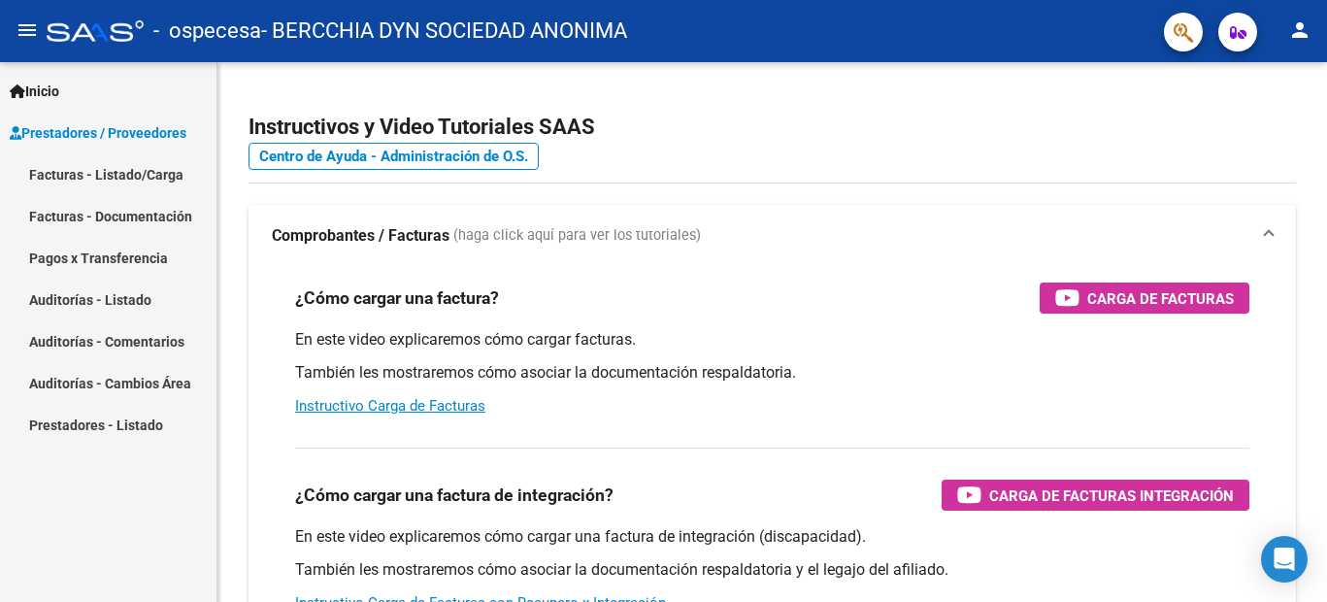
click at [159, 181] on link "Facturas - Listado/Carga" at bounding box center [108, 174] width 216 height 42
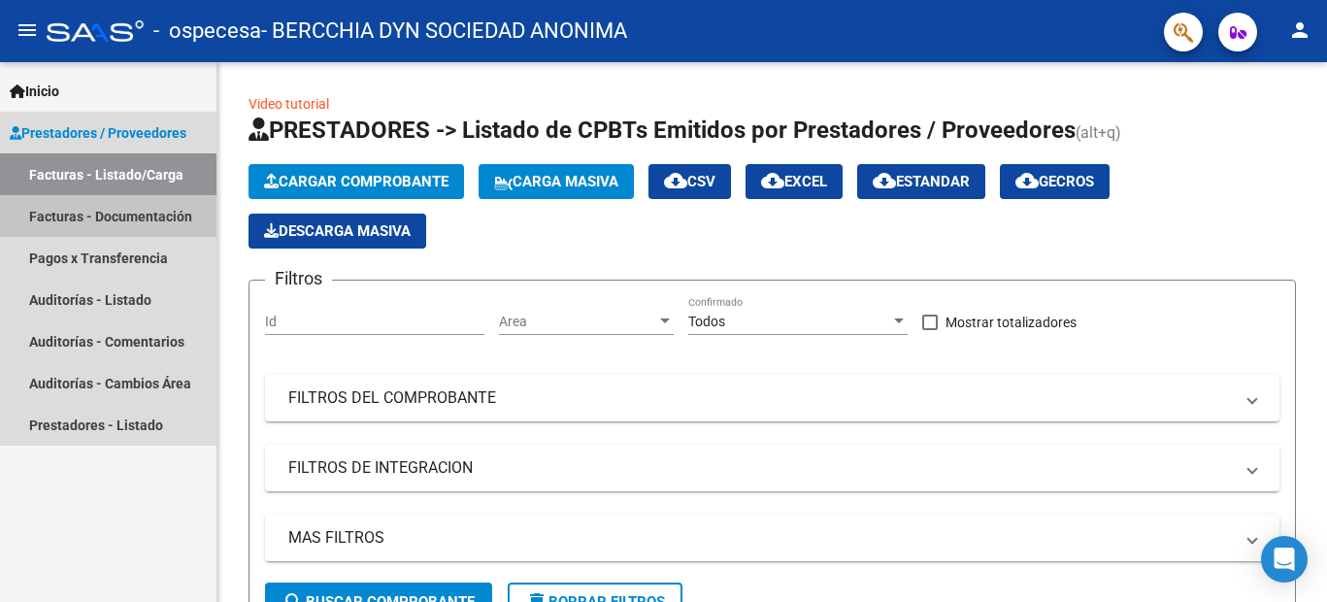
click at [136, 215] on link "Facturas - Documentación" at bounding box center [108, 216] width 216 height 42
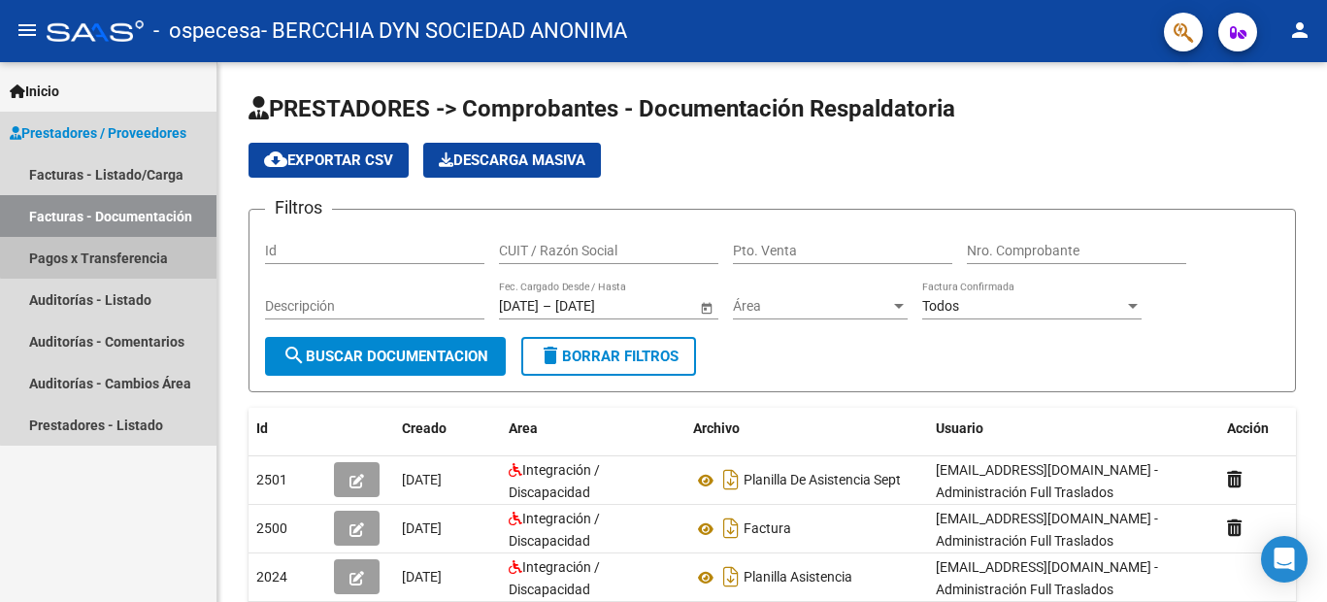
click at [124, 256] on link "Pagos x Transferencia" at bounding box center [108, 258] width 216 height 42
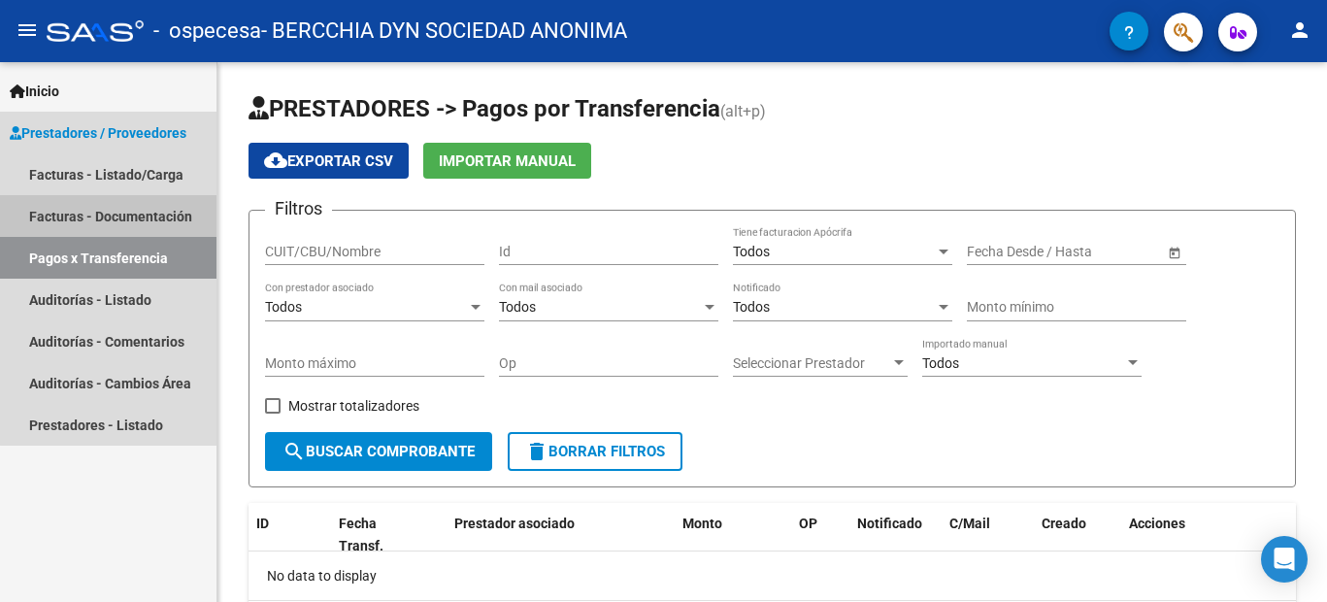
drag, startPoint x: 137, startPoint y: 211, endPoint x: 165, endPoint y: 216, distance: 28.7
click at [138, 211] on link "Facturas - Documentación" at bounding box center [108, 216] width 216 height 42
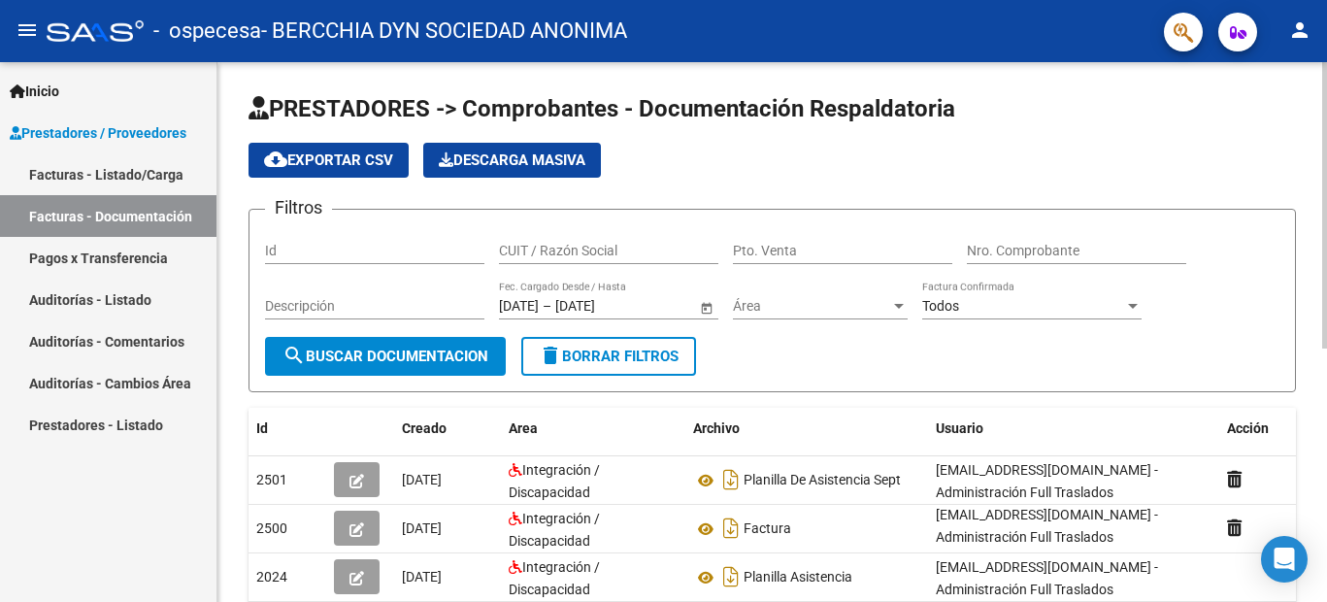
scroll to position [243, 0]
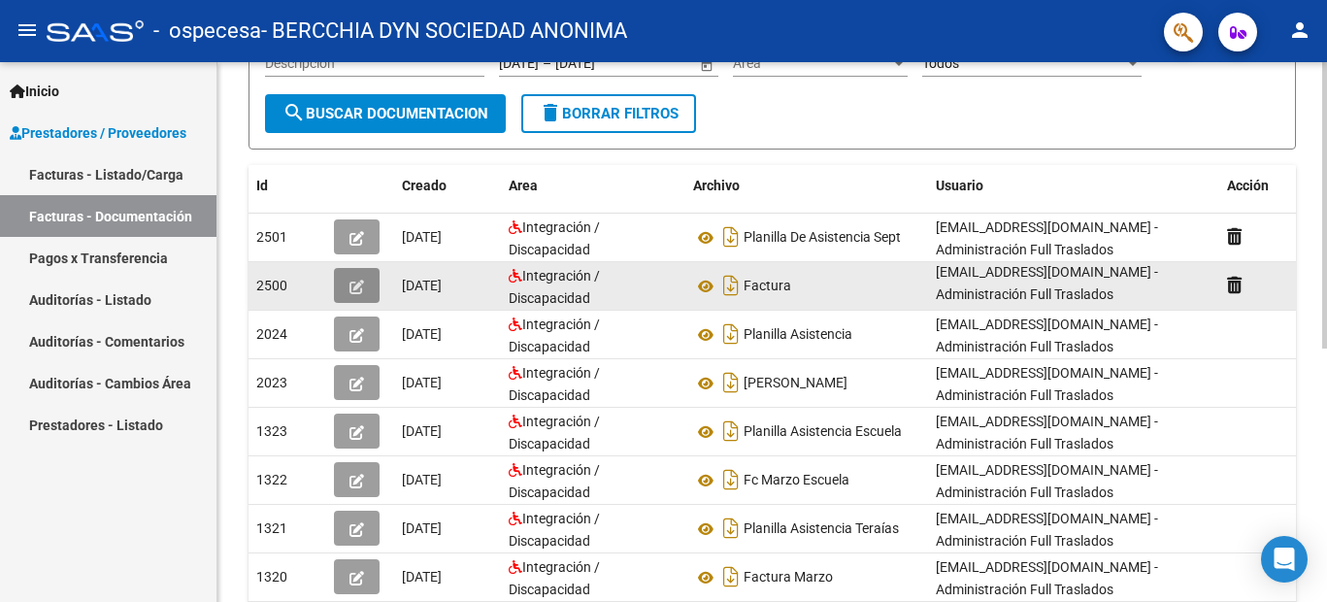
click at [359, 287] on icon "button" at bounding box center [356, 287] width 15 height 15
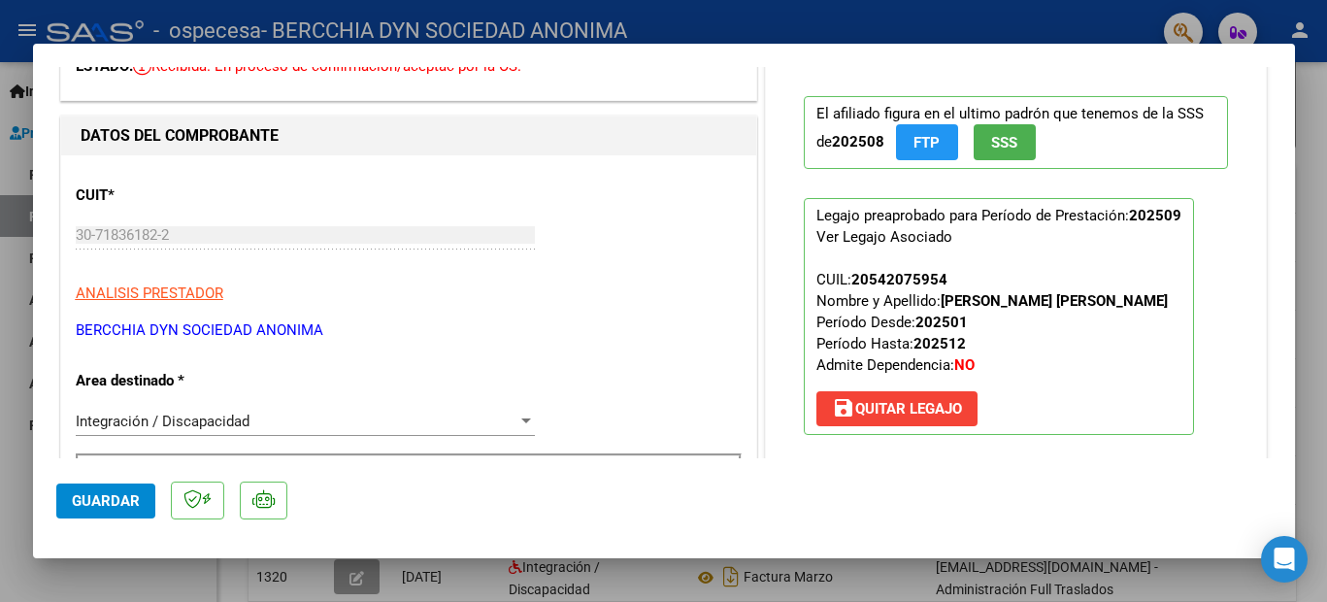
scroll to position [0, 0]
